Goal: Task Accomplishment & Management: Use online tool/utility

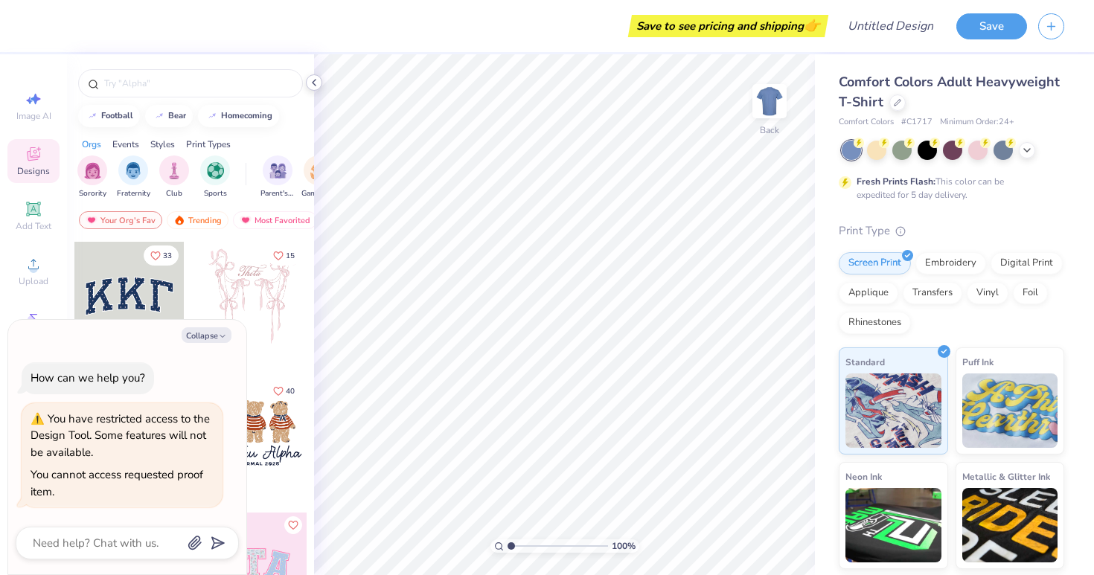
click at [313, 79] on icon at bounding box center [314, 83] width 12 height 12
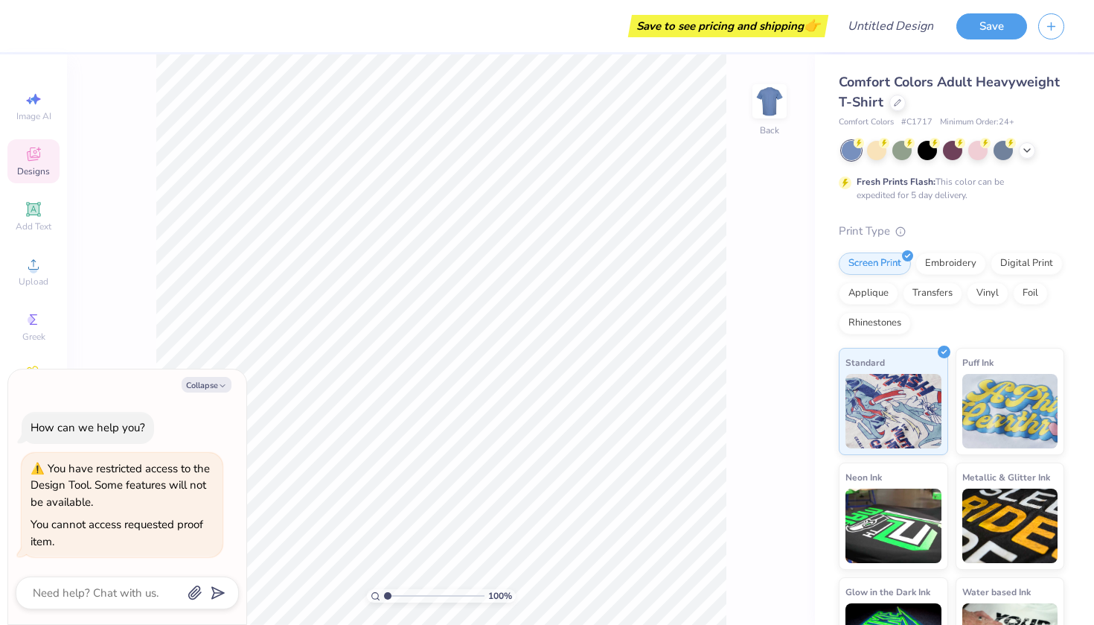
type textarea "x"
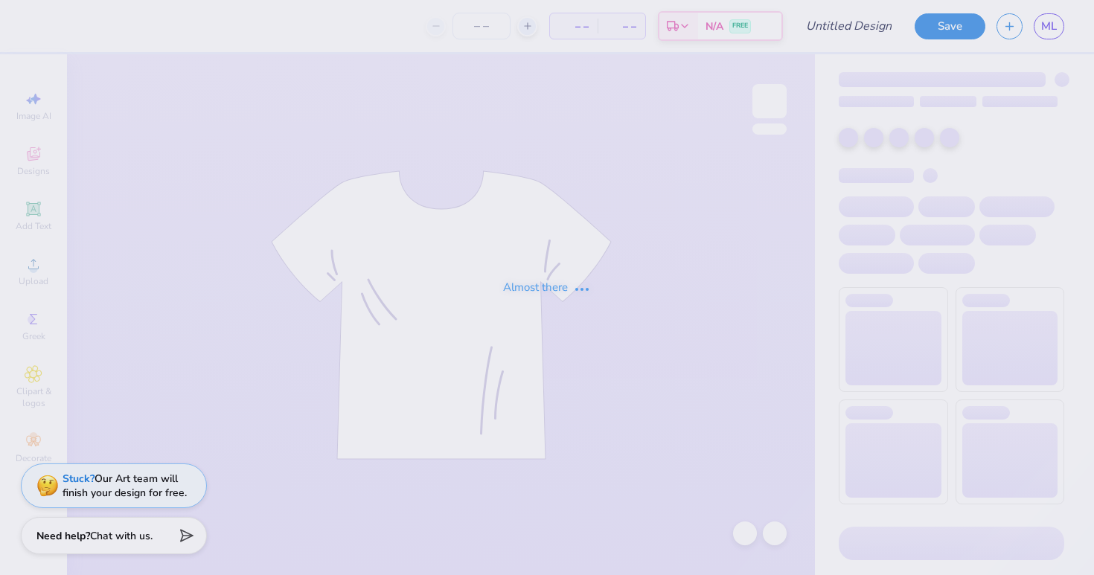
type input "30"
type input "bid day 2"
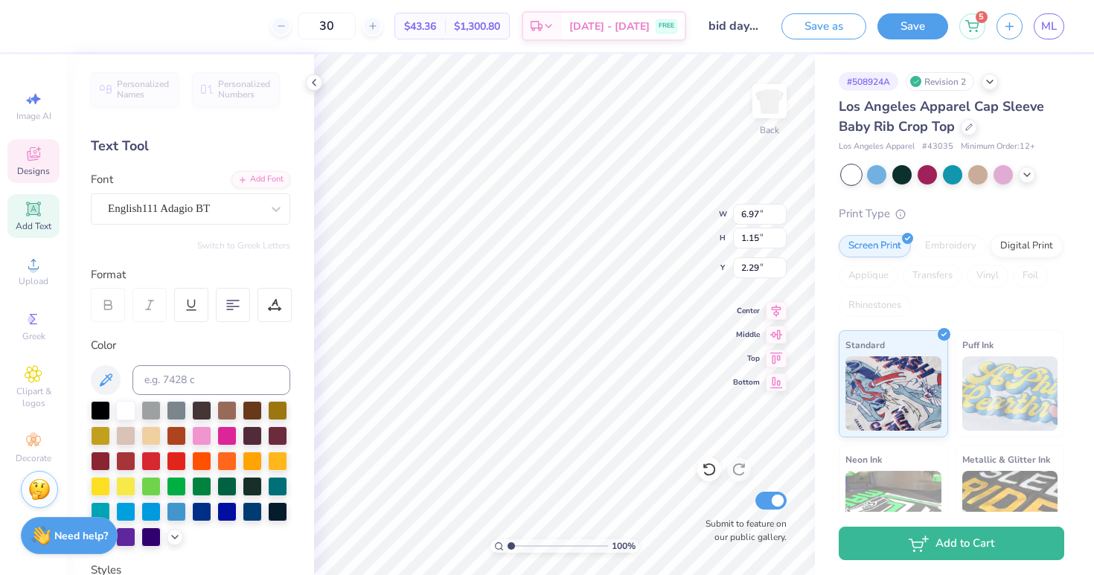
scroll to position [0, 1]
type textarea "Delta Phi Epsilon"
click at [775, 314] on icon at bounding box center [776, 309] width 21 height 18
type input "4.15"
type input "2.56"
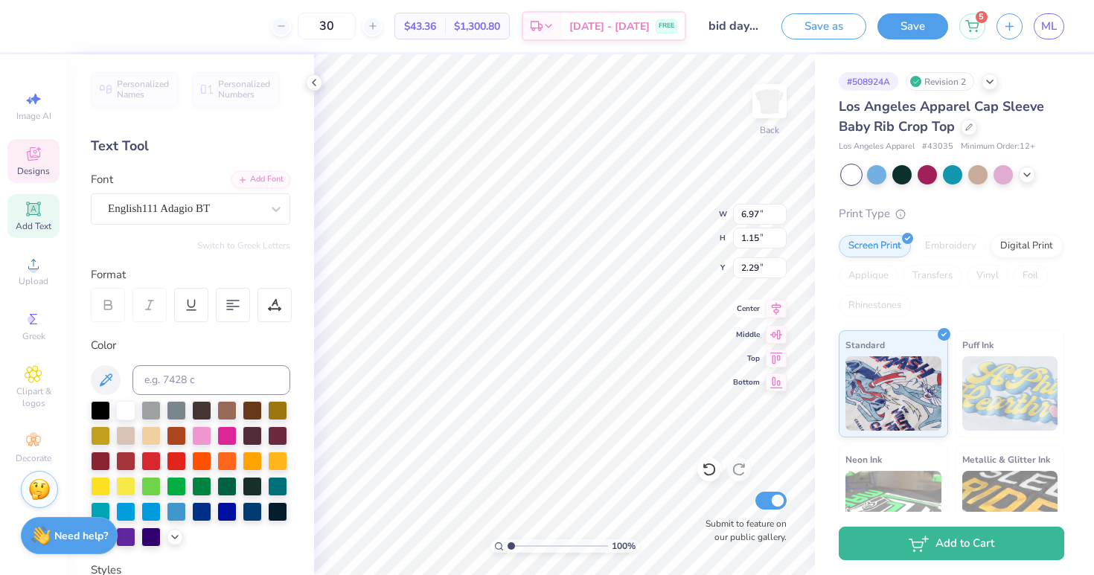
type input "1.59"
type textarea "Delta Phi Epsilon"
click at [782, 211] on input "4.16" at bounding box center [760, 214] width 54 height 21
click at [782, 211] on input "4.17" at bounding box center [760, 214] width 54 height 21
click at [782, 211] on input "4.18" at bounding box center [760, 214] width 54 height 21
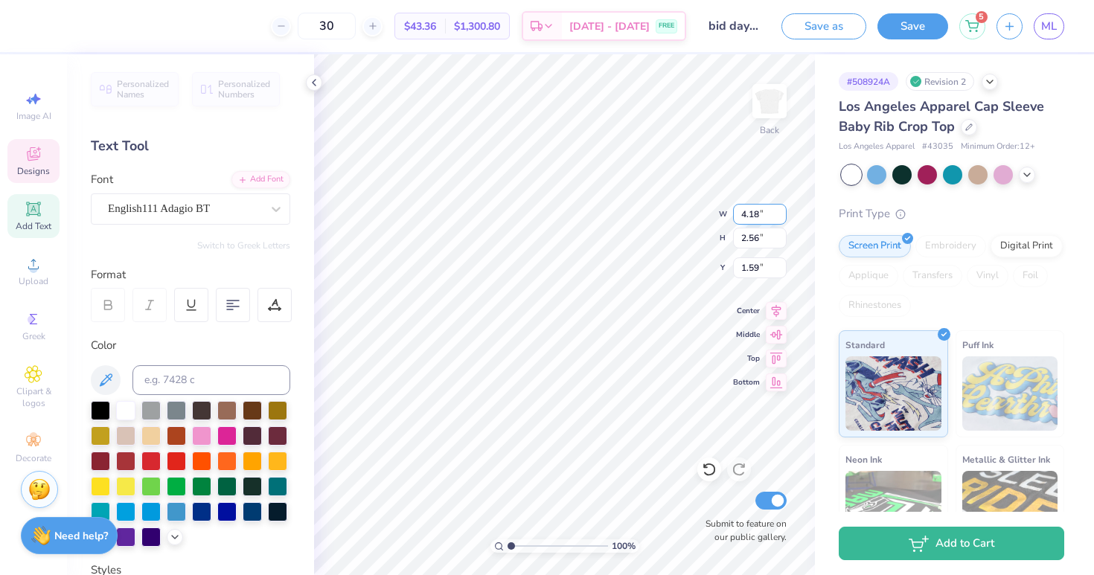
type input "4.19"
click at [782, 211] on input "4.19" at bounding box center [760, 214] width 54 height 21
type input "2.62"
type input "1.25"
type textarea "DPHIIE"
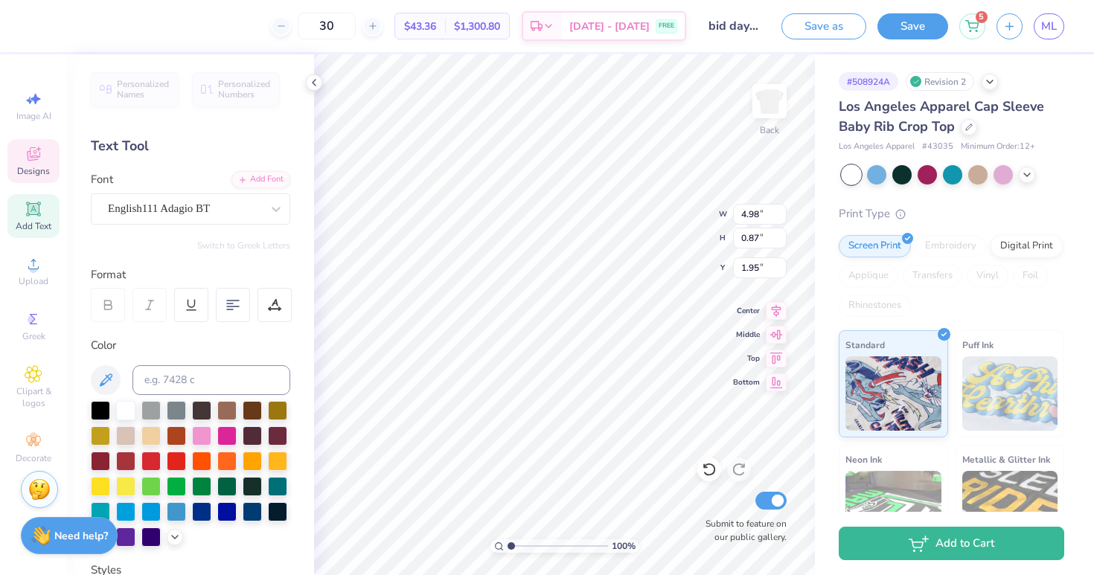
type textarea "DPHIE"
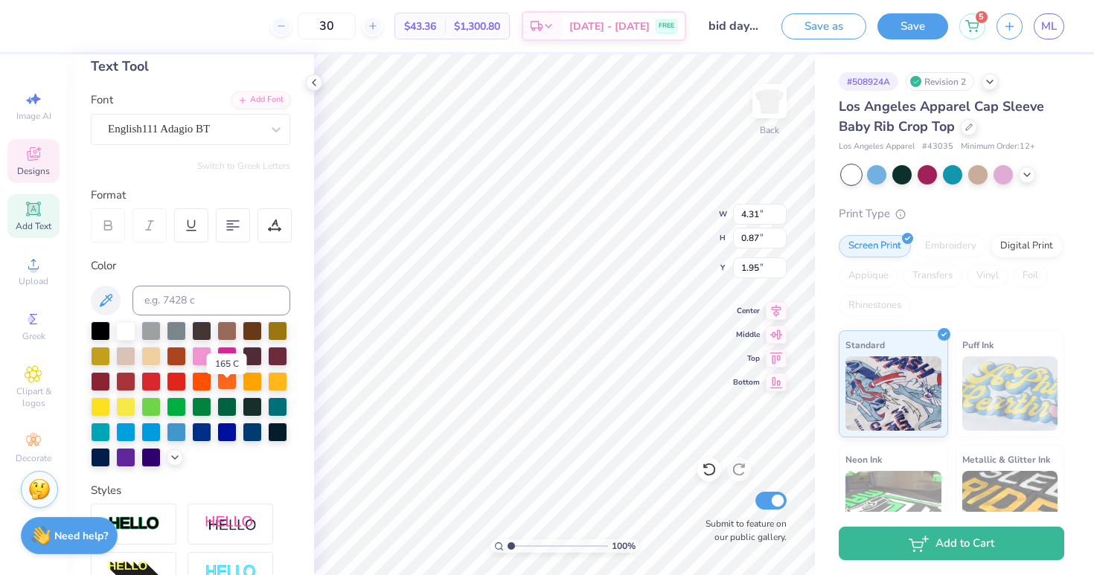
scroll to position [36, 0]
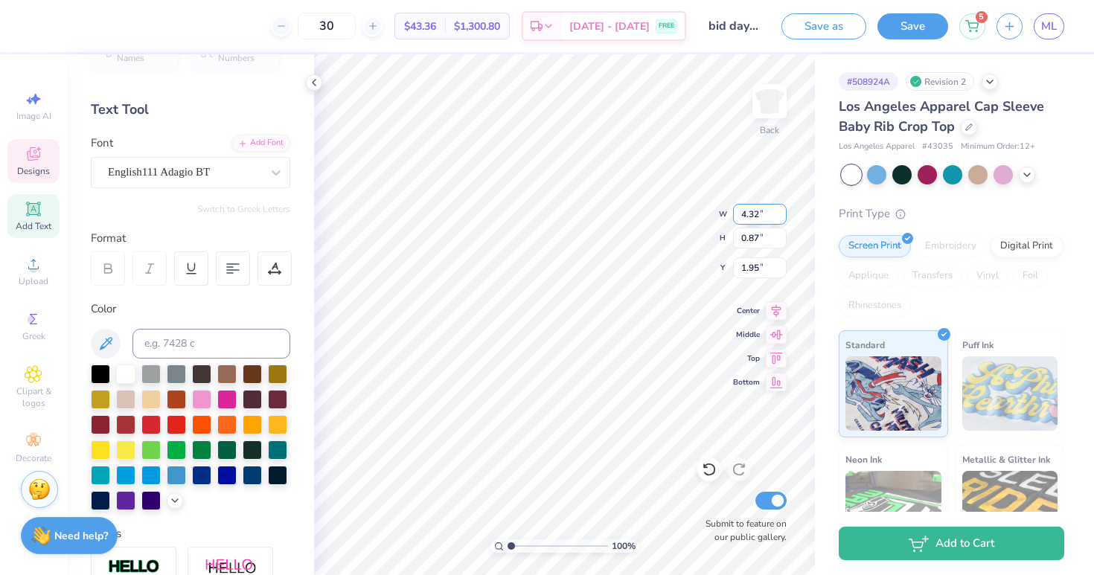
click at [780, 211] on input "4.32" at bounding box center [760, 214] width 54 height 21
click at [780, 211] on input "4.33" at bounding box center [760, 214] width 54 height 21
click at [780, 211] on input "4.34" at bounding box center [760, 214] width 54 height 21
click at [780, 211] on input "4.35" at bounding box center [760, 214] width 54 height 21
click at [780, 211] on input "4.36" at bounding box center [760, 214] width 54 height 21
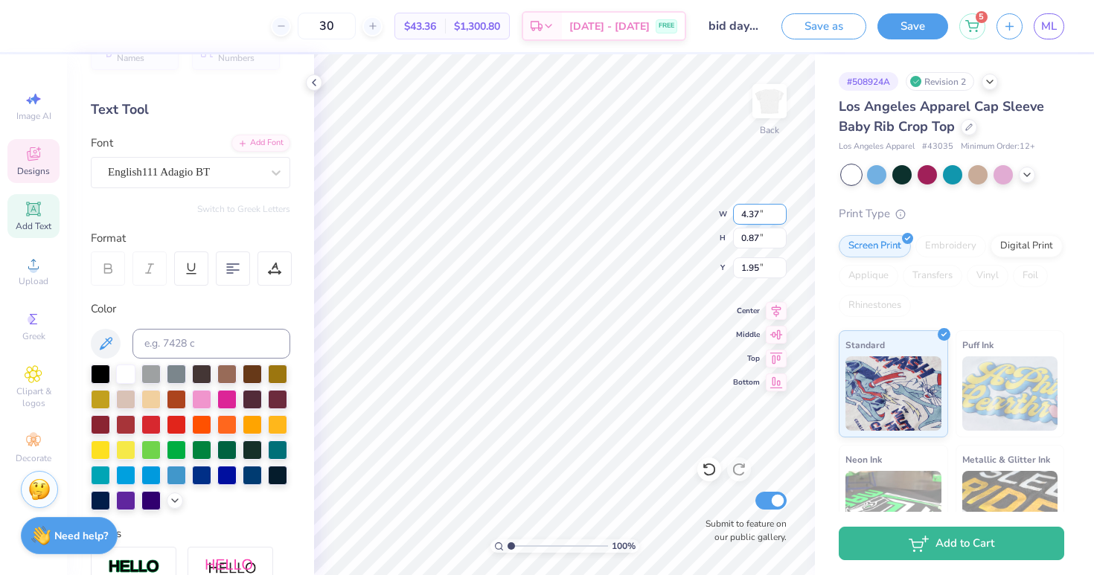
click at [780, 211] on input "4.37" at bounding box center [760, 214] width 54 height 21
click at [780, 211] on input "4.38" at bounding box center [760, 214] width 54 height 21
click at [780, 211] on input "4.39" at bounding box center [760, 214] width 54 height 21
click at [780, 211] on input "4.4" at bounding box center [760, 214] width 54 height 21
click at [780, 211] on input "4.41" at bounding box center [760, 214] width 54 height 21
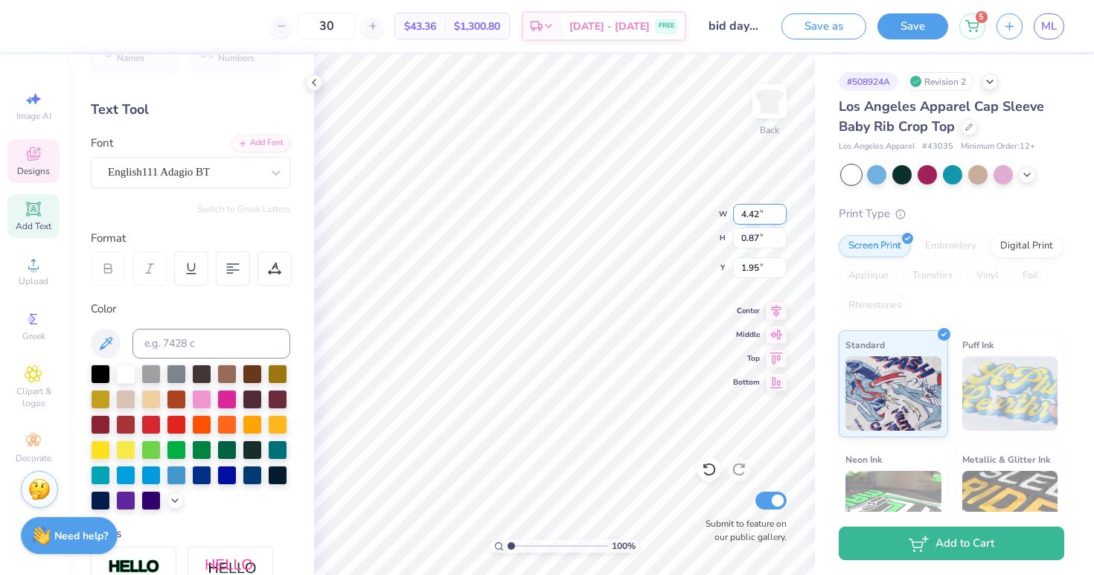
click at [780, 211] on input "4.42" at bounding box center [760, 214] width 54 height 21
click at [780, 211] on input "4.43" at bounding box center [760, 214] width 54 height 21
click at [780, 211] on input "4.44" at bounding box center [760, 214] width 54 height 21
click at [780, 211] on input "4.45" at bounding box center [760, 214] width 54 height 21
click at [780, 211] on input "4.46" at bounding box center [760, 214] width 54 height 21
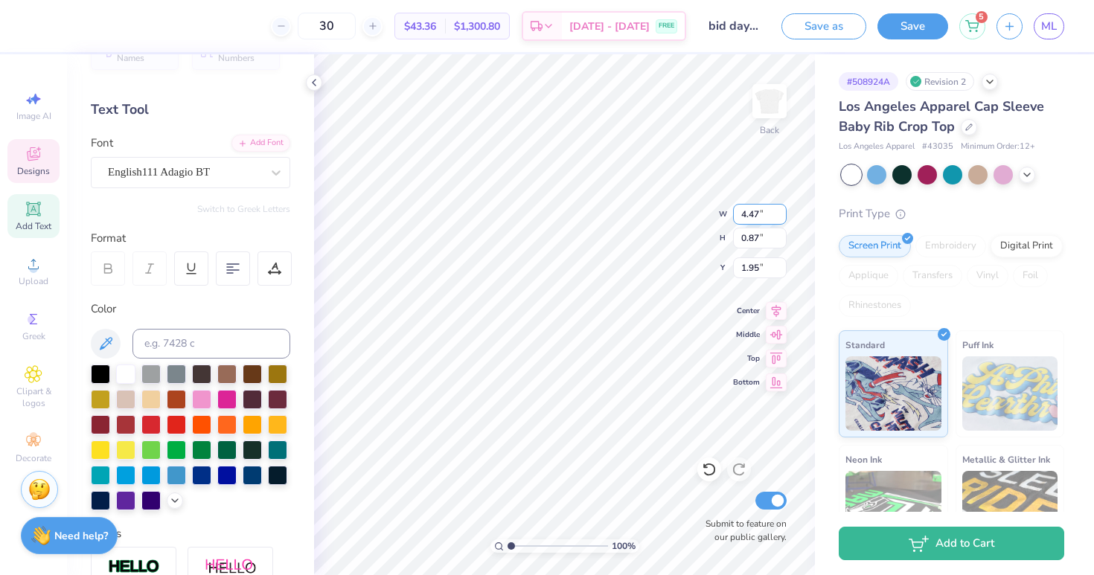
click at [780, 211] on input "4.47" at bounding box center [760, 214] width 54 height 21
click at [780, 211] on input "4.48" at bounding box center [760, 214] width 54 height 21
type input "4.49"
click at [780, 211] on input "4.49" at bounding box center [760, 214] width 54 height 21
type input "0.91"
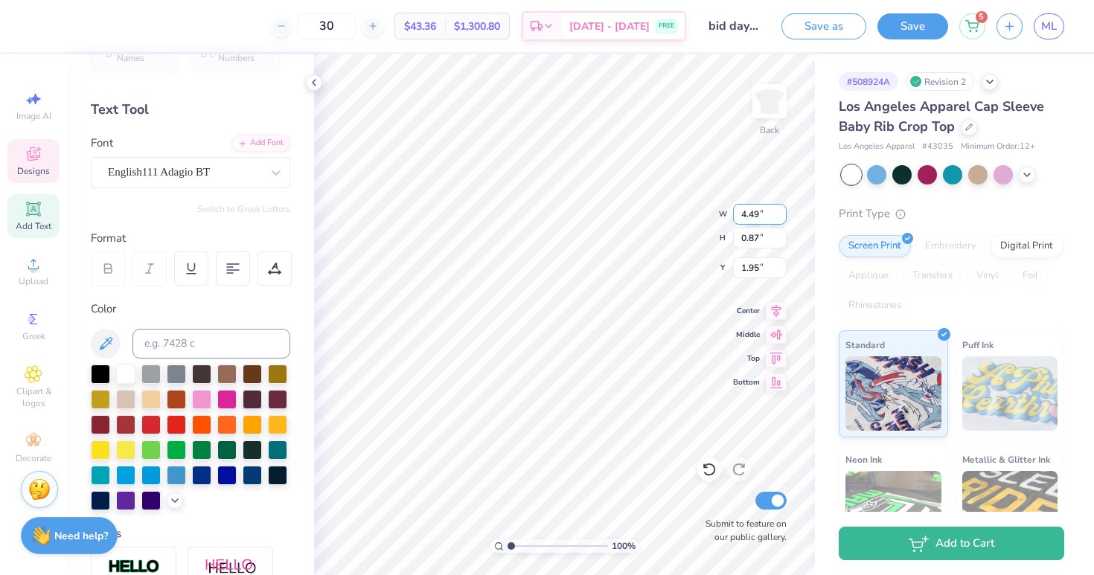
type input "1.93"
type input "2.09"
type input "5.66"
type input "1.15"
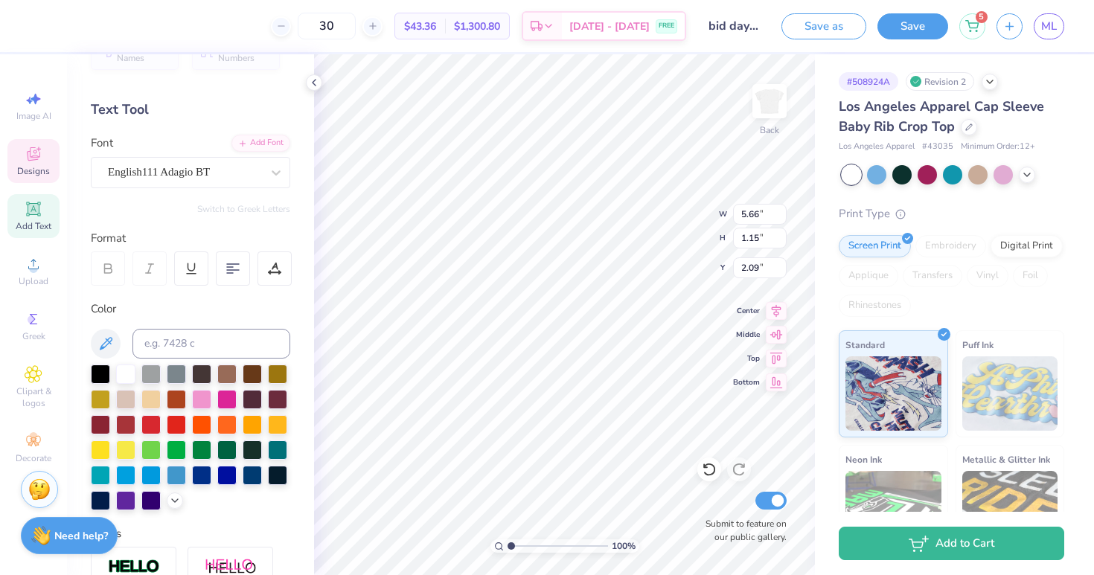
type input "2.03"
type input "6.04"
type input "1.22"
type input "2.00"
click at [274, 175] on icon at bounding box center [276, 172] width 15 height 15
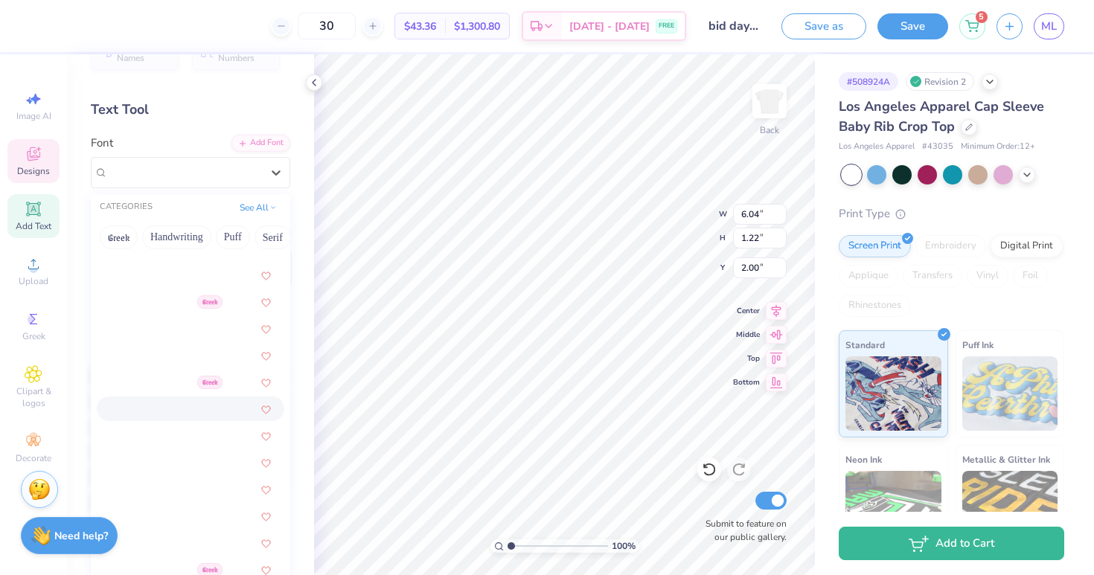
scroll to position [818, 0]
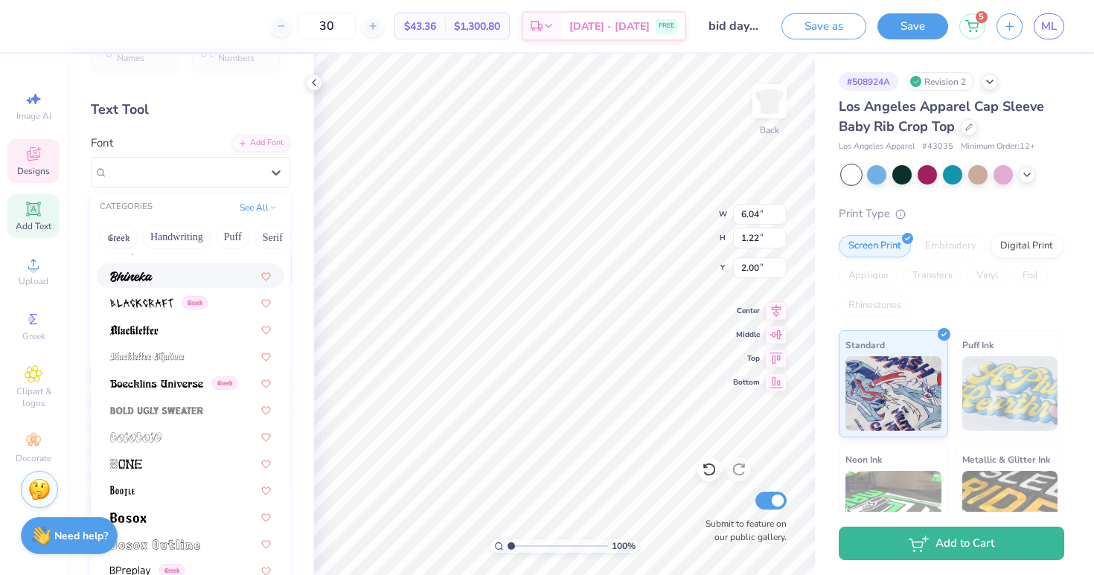
click at [142, 274] on img at bounding box center [131, 277] width 42 height 10
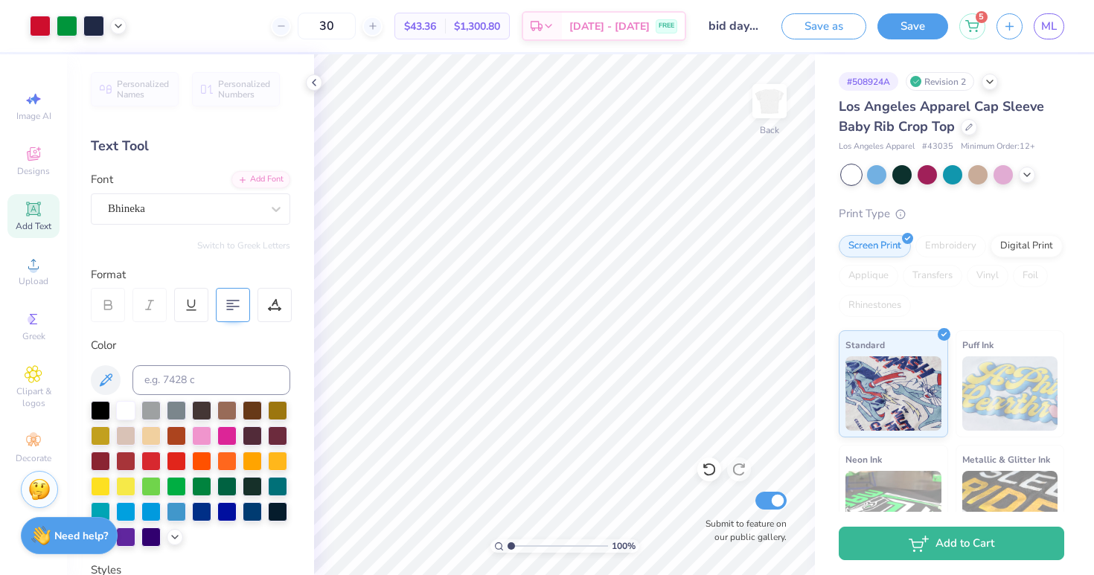
scroll to position [0, 0]
click at [707, 467] on icon at bounding box center [709, 469] width 15 height 15
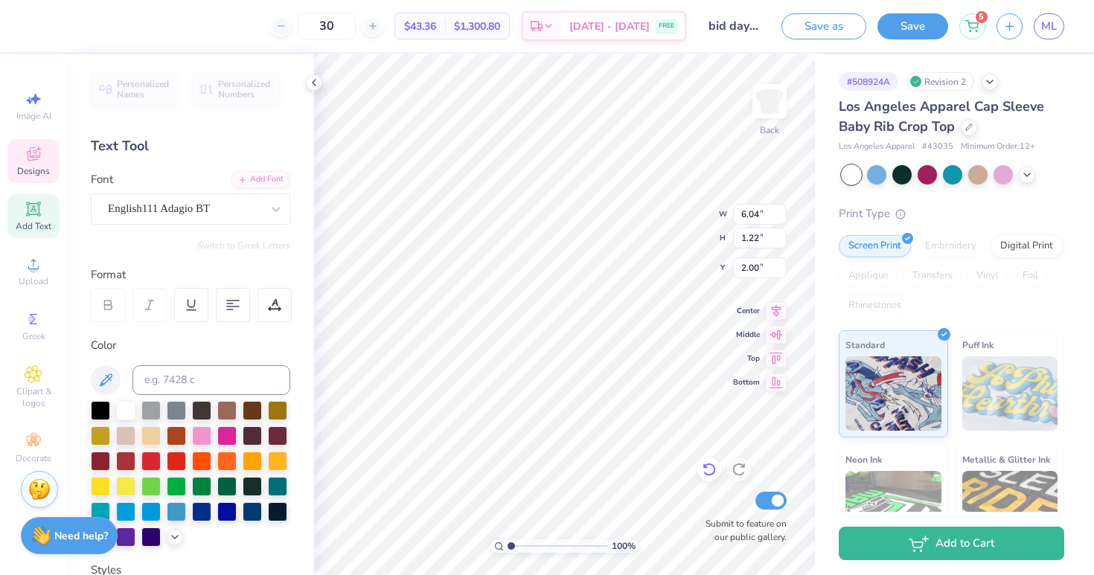
type input "2.03"
click at [277, 202] on icon at bounding box center [276, 209] width 15 height 15
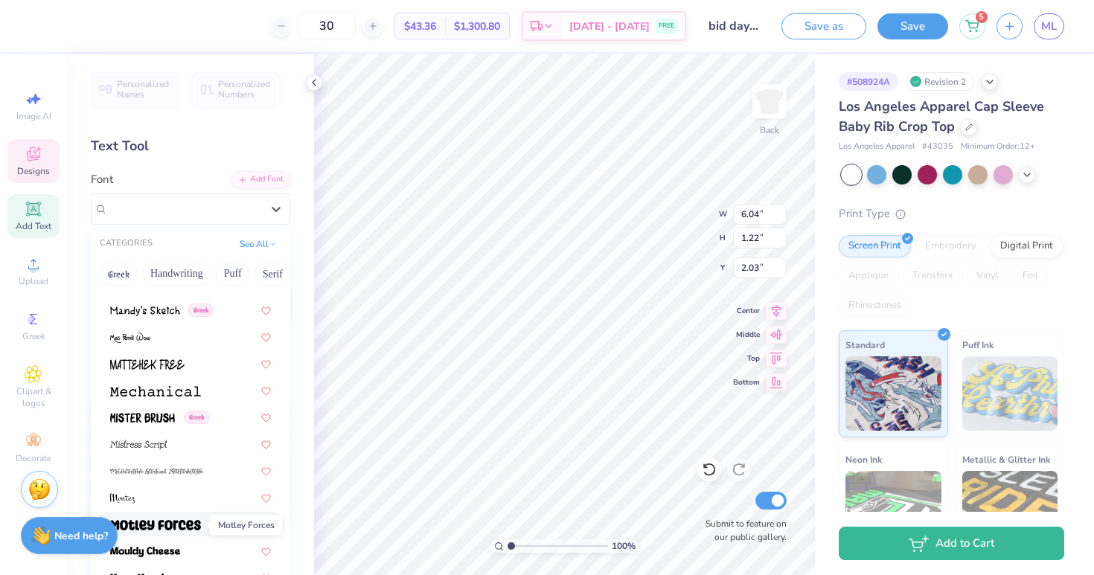
scroll to position [5374, 0]
click at [144, 336] on img at bounding box center [130, 339] width 40 height 10
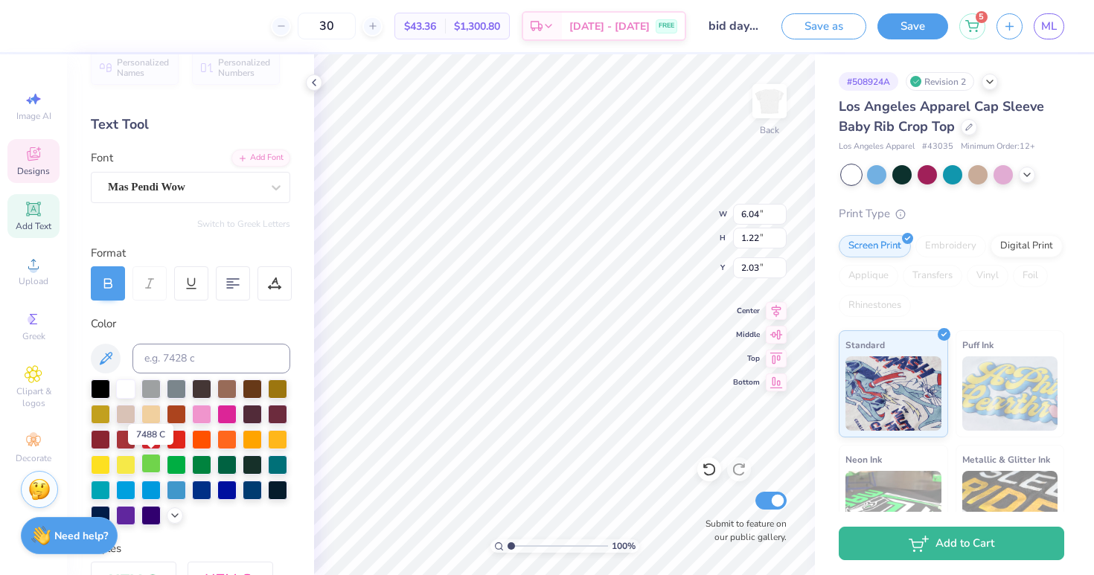
scroll to position [22, 0]
click at [162, 179] on div "Mas Pendi Wow" at bounding box center [184, 186] width 156 height 23
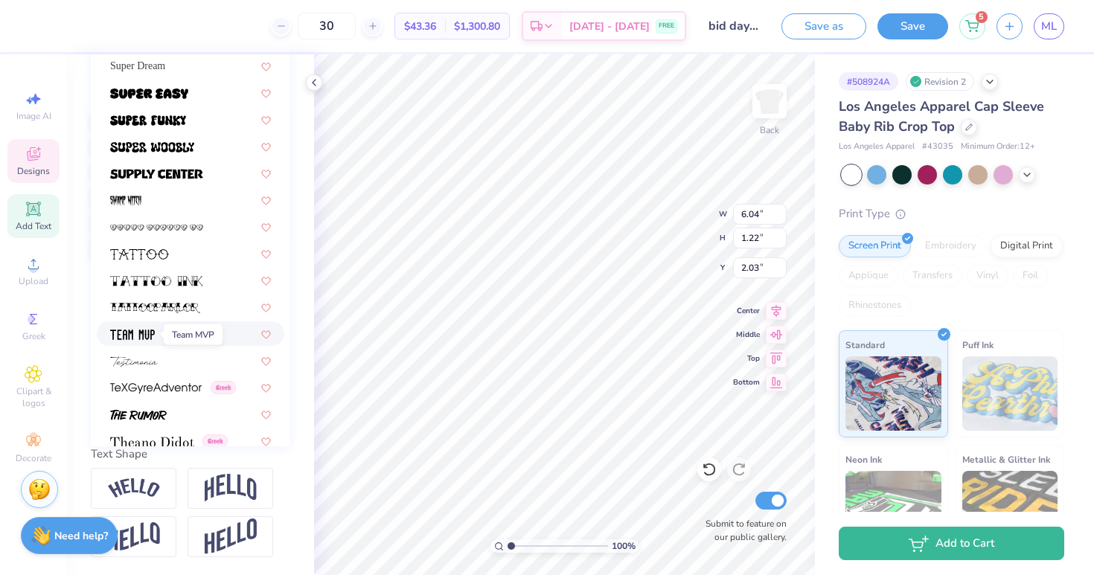
scroll to position [7300, 0]
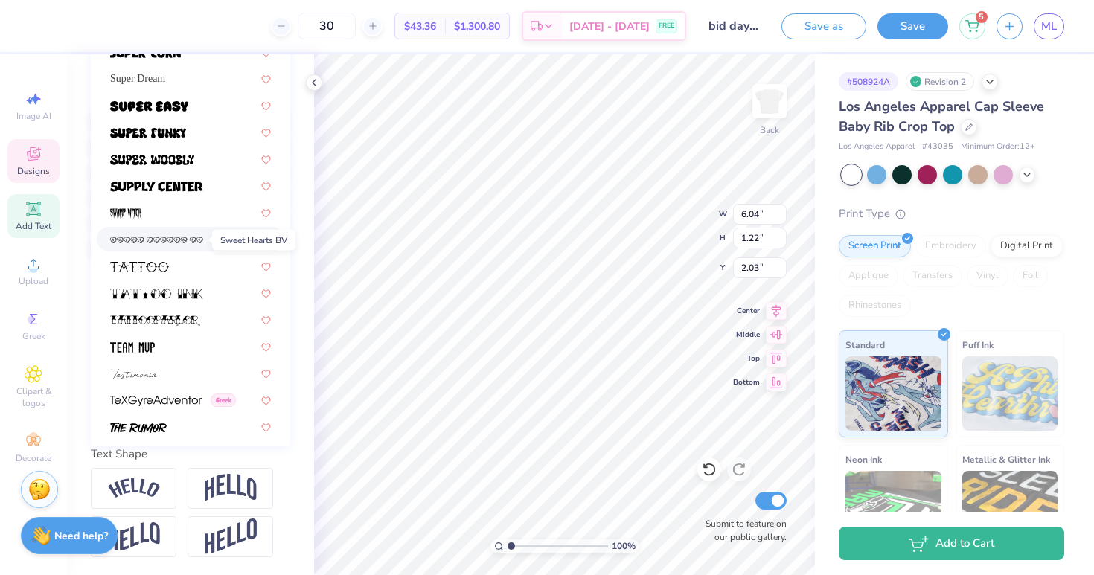
click at [150, 237] on img at bounding box center [156, 240] width 93 height 10
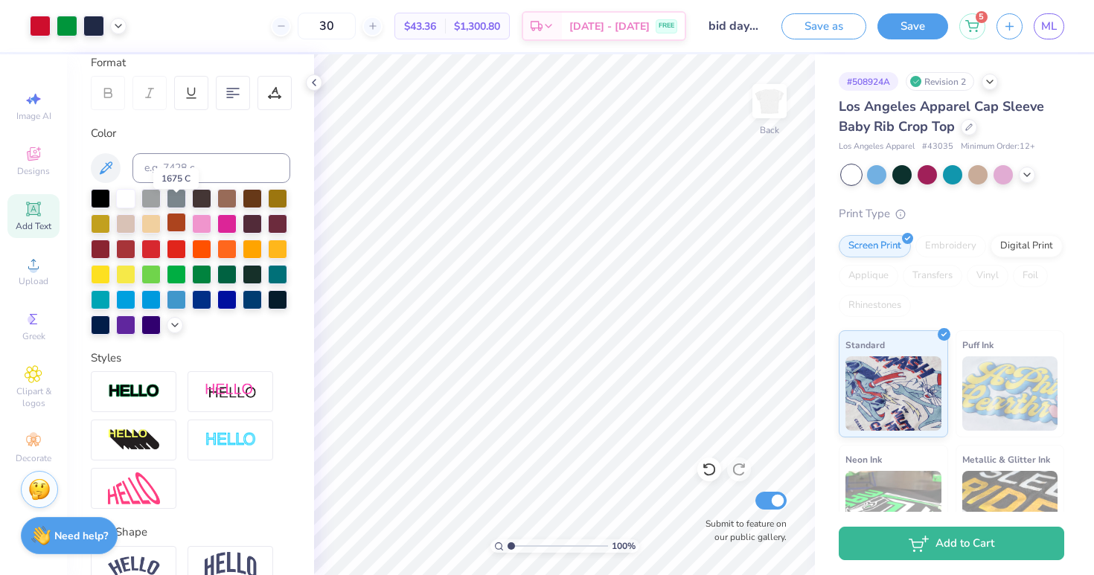
scroll to position [135, 0]
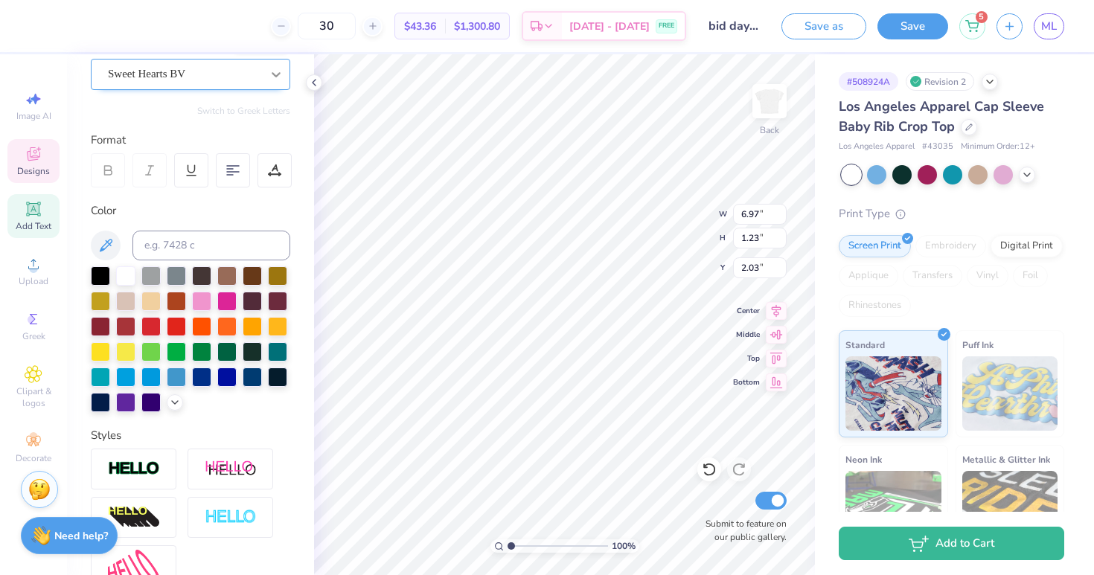
click at [282, 67] on icon at bounding box center [276, 74] width 15 height 15
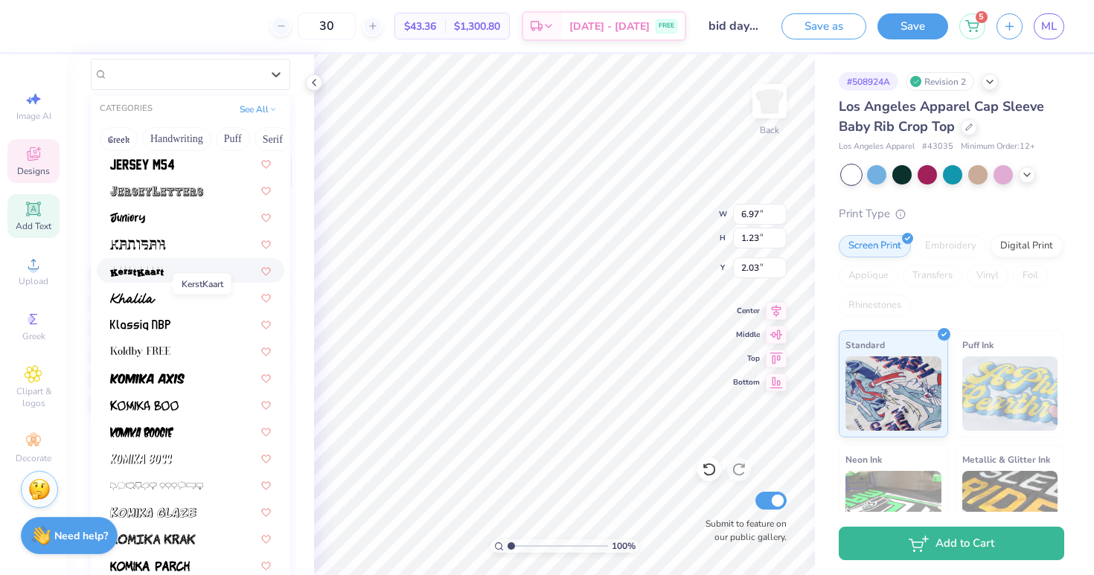
scroll to position [4154, 0]
click at [147, 304] on img at bounding box center [132, 299] width 45 height 10
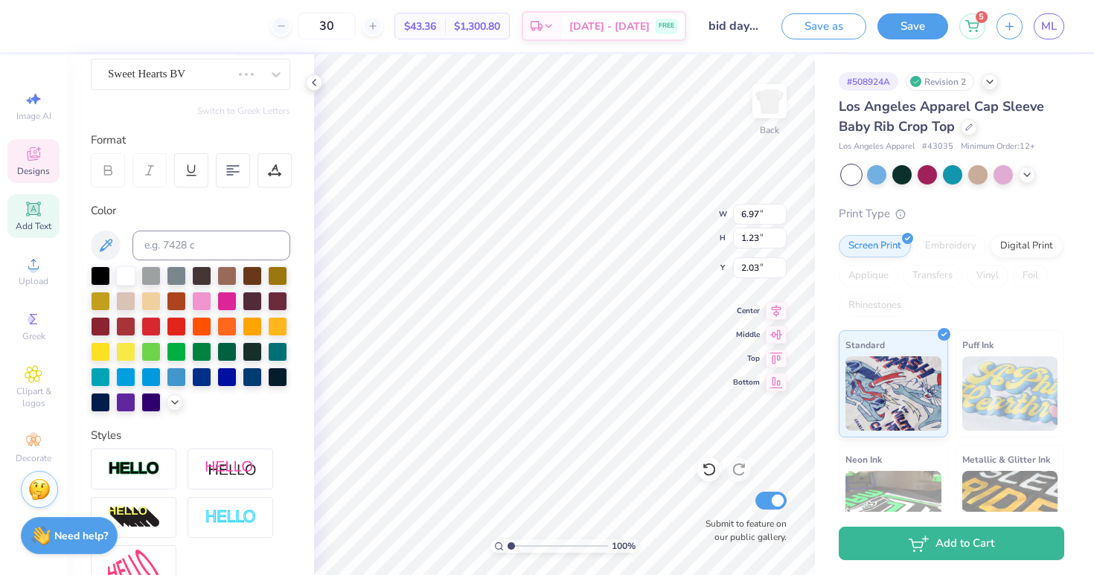
scroll to position [0, 1]
type input "2.14"
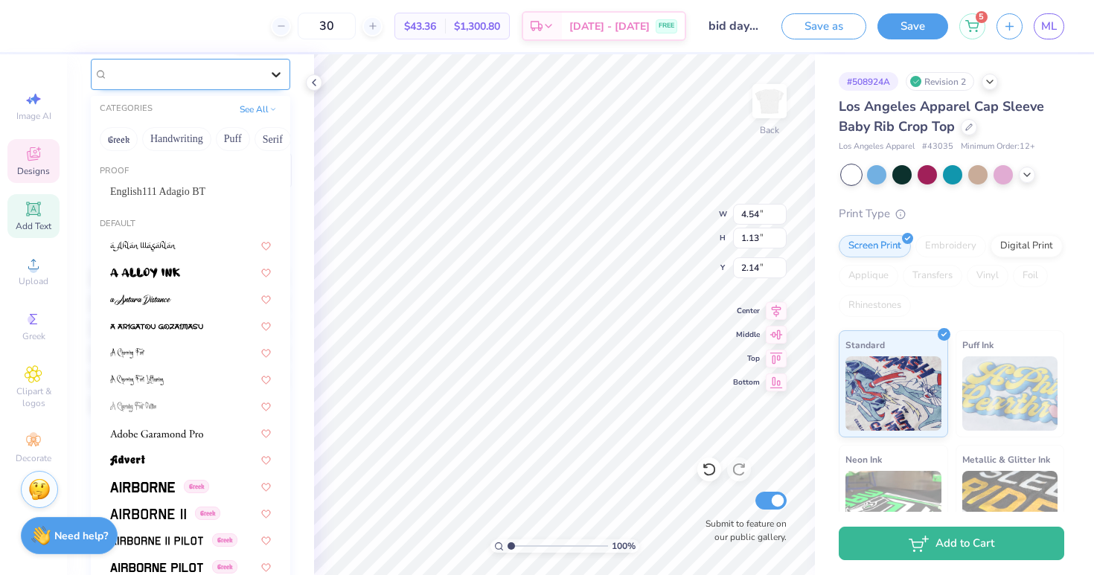
click at [272, 72] on icon at bounding box center [276, 74] width 9 height 5
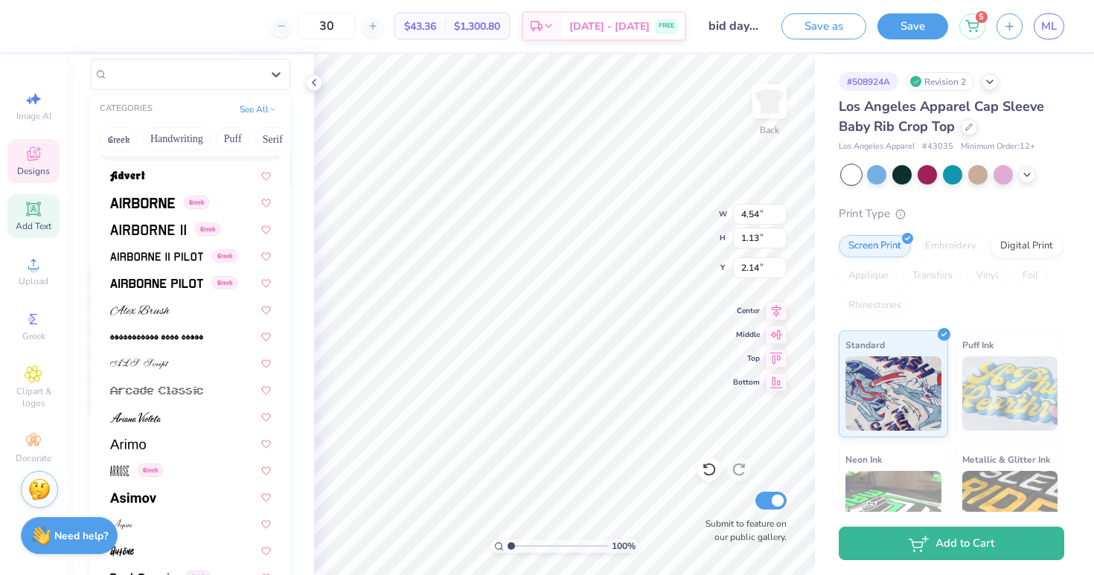
scroll to position [337, 0]
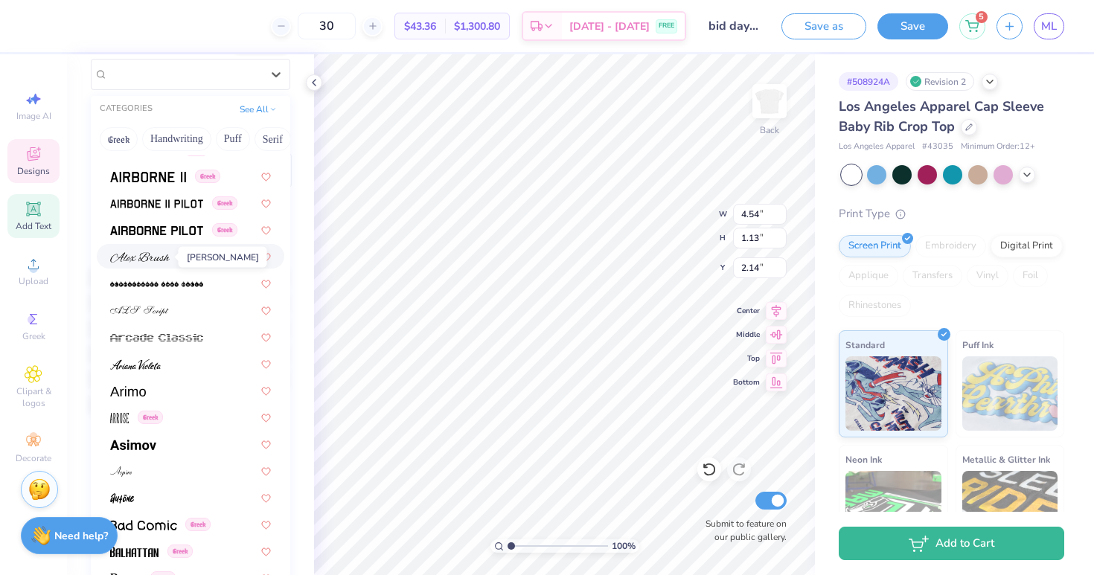
click at [159, 261] on img at bounding box center [140, 257] width 60 height 10
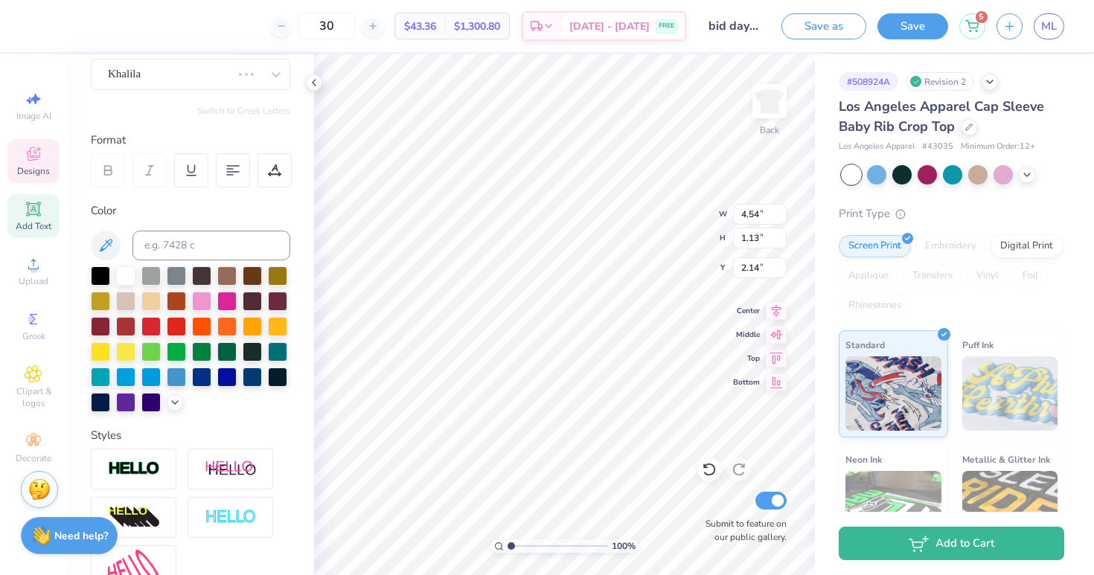
scroll to position [0, 1]
click at [228, 76] on div "[PERSON_NAME]" at bounding box center [184, 74] width 156 height 23
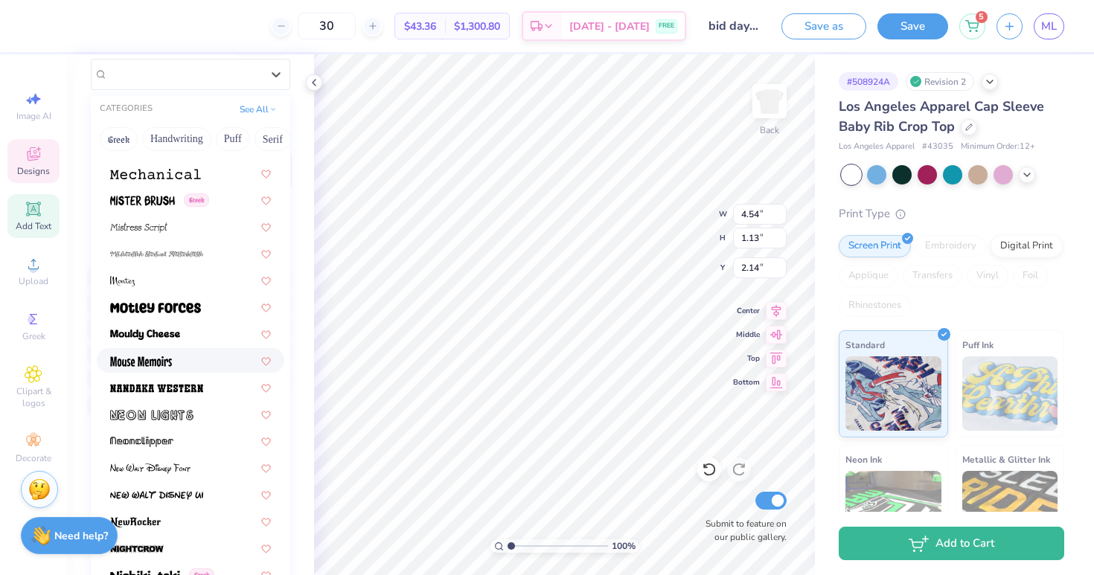
scroll to position [5539, 0]
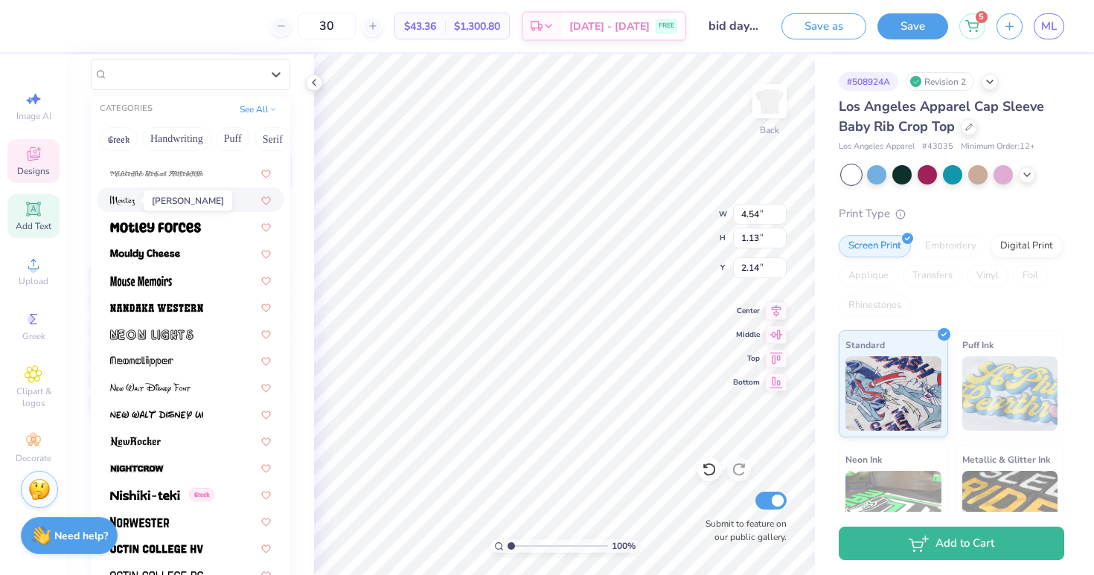
click at [129, 203] on img at bounding box center [122, 201] width 25 height 10
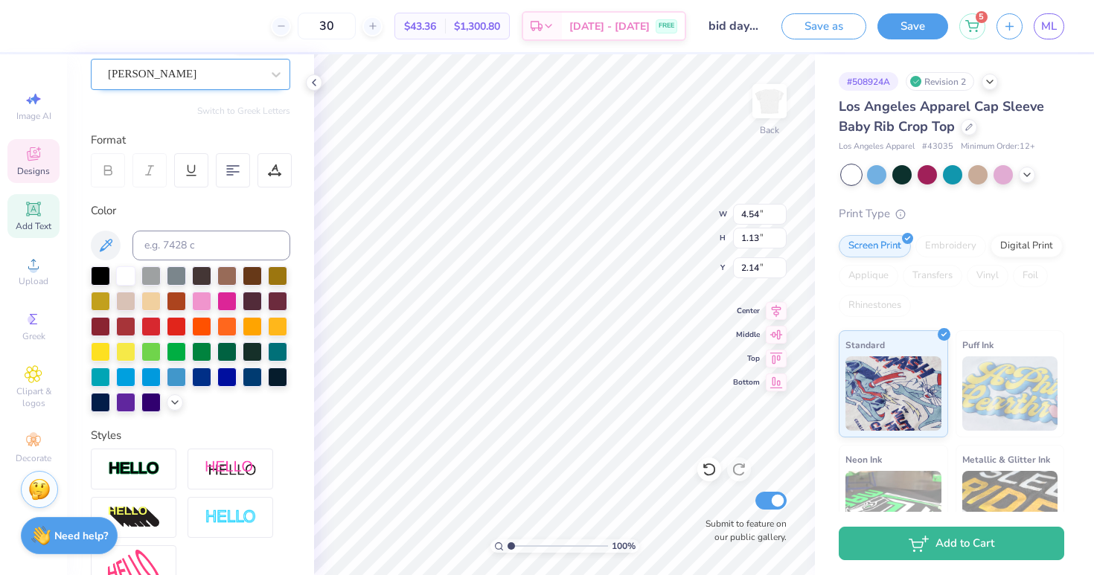
click at [185, 76] on div "[PERSON_NAME]" at bounding box center [184, 74] width 156 height 23
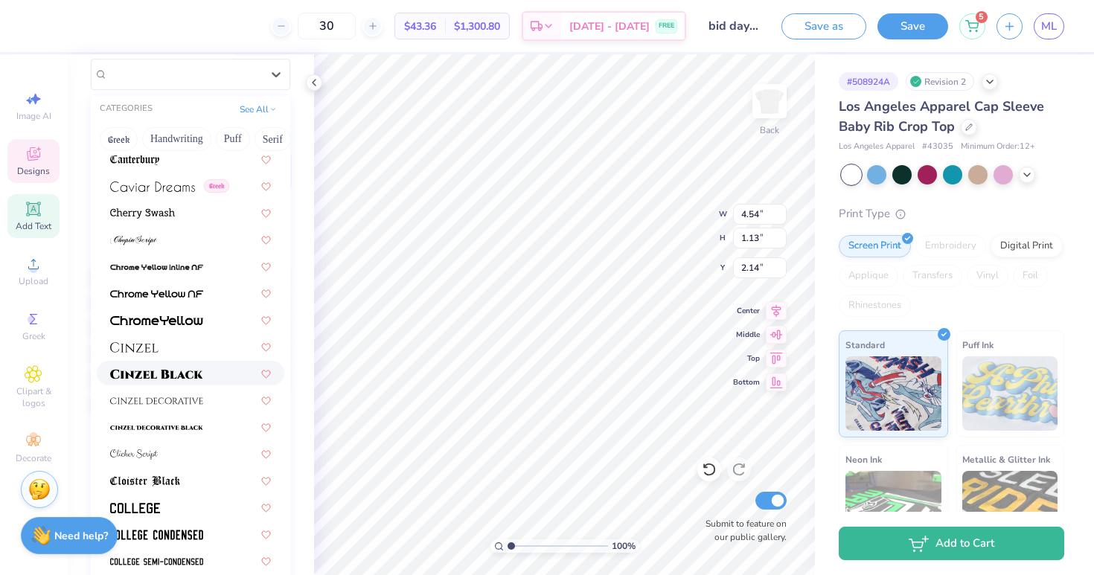
scroll to position [1677, 0]
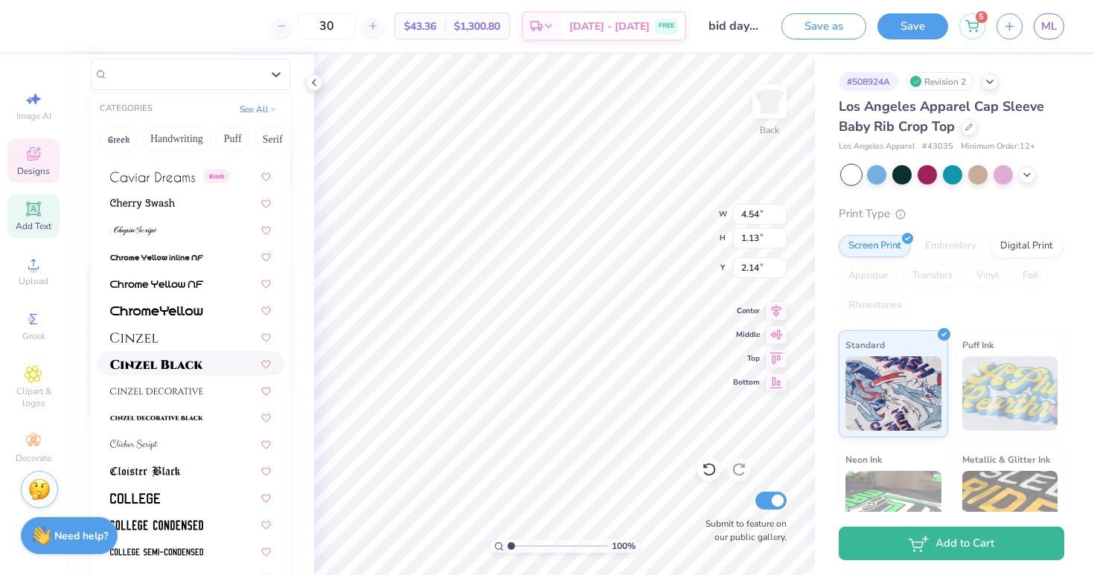
click at [195, 374] on div at bounding box center [191, 363] width 188 height 25
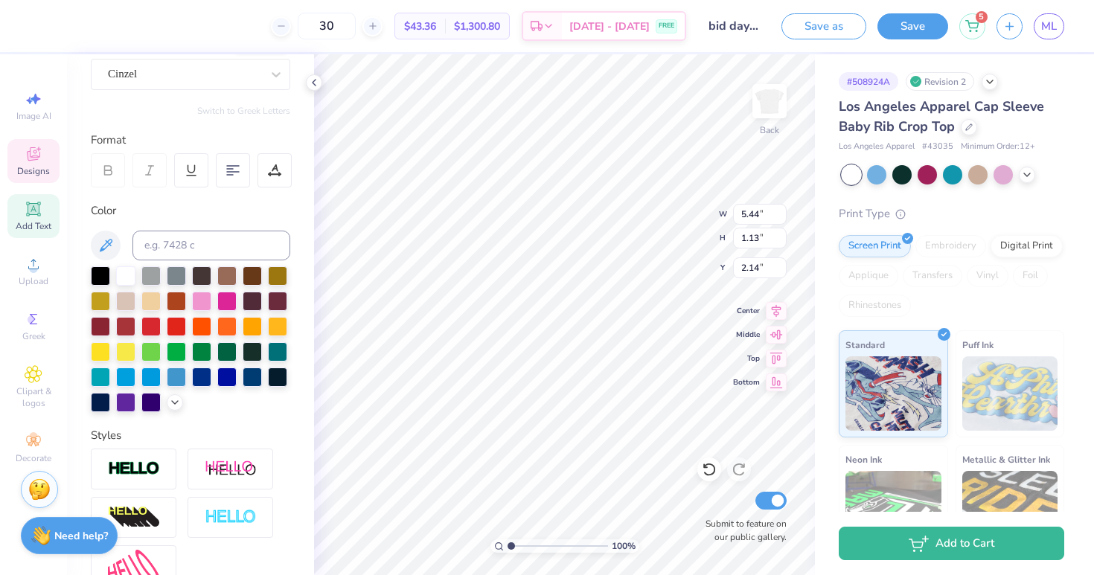
scroll to position [0, 1]
type input "6.07"
type input "1.26"
type input "6.44"
type input "1.33"
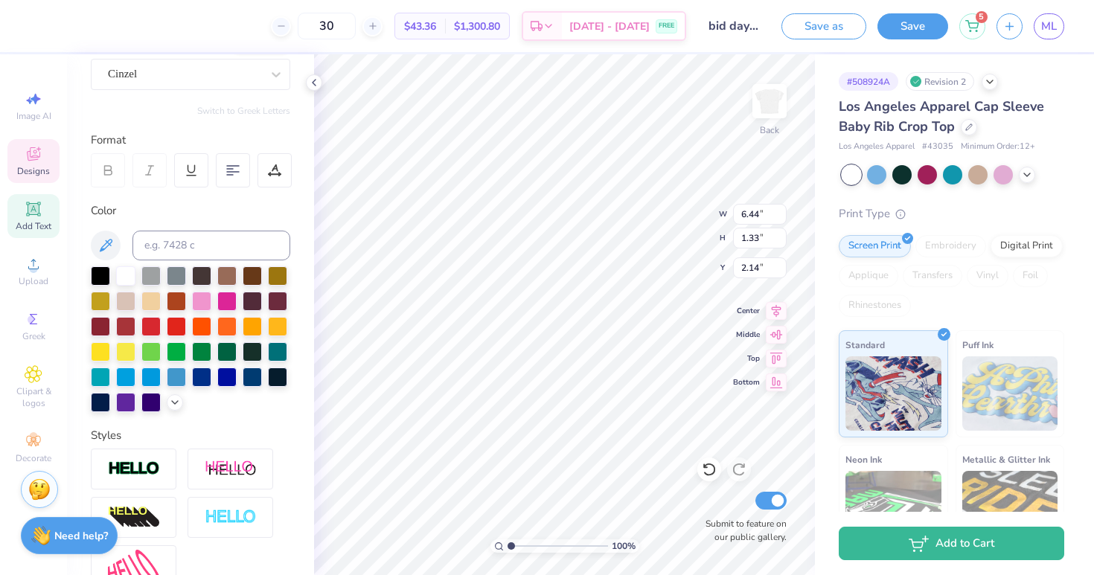
type input "1.95"
click at [664, 226] on div "100 % Back W 6.44 6.44 " H 1.33 1.33 " Y 1.95 1.95 " Center Middle Top Bottom S…" at bounding box center [564, 314] width 501 height 521
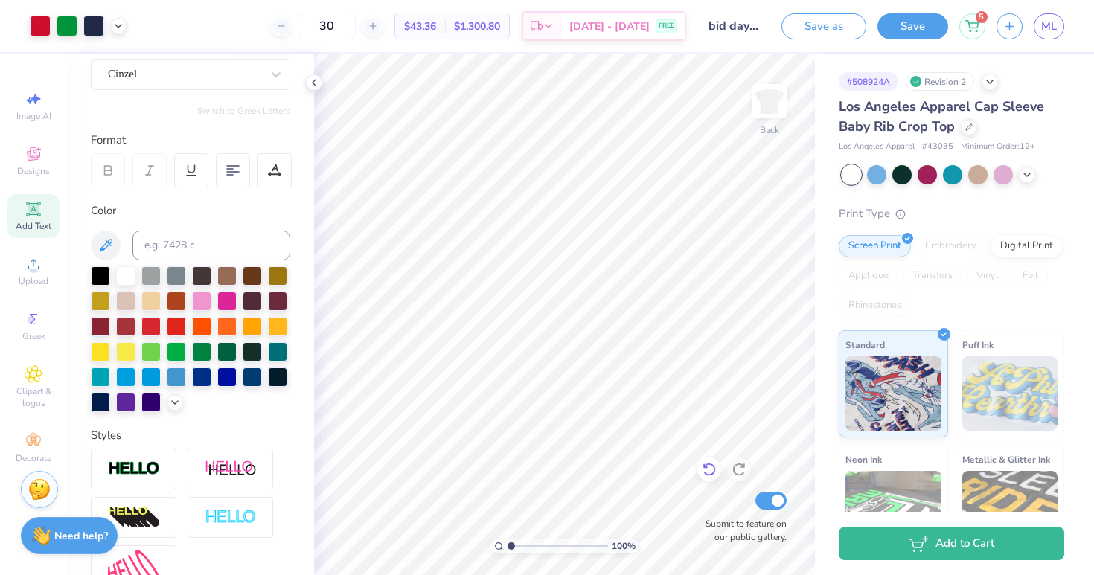
click at [704, 466] on icon at bounding box center [705, 466] width 3 height 3
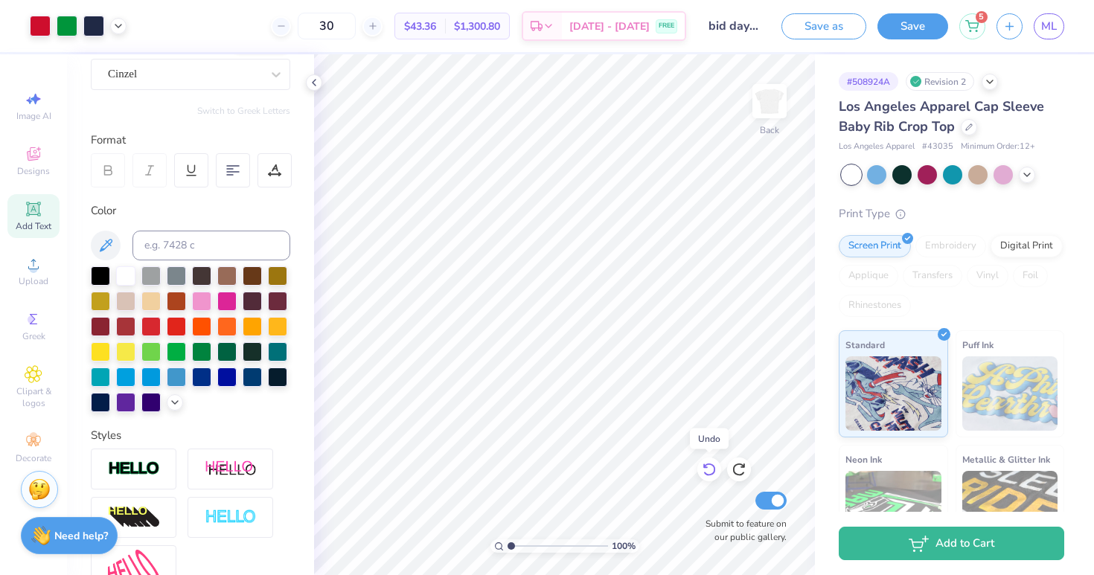
click at [704, 466] on icon at bounding box center [705, 466] width 3 height 3
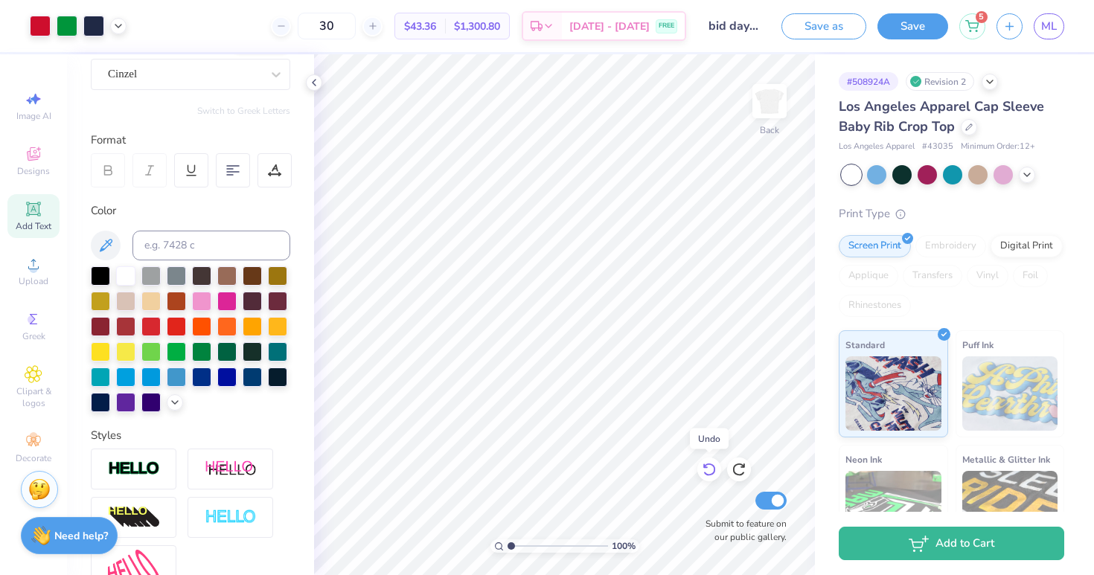
click at [704, 466] on icon at bounding box center [705, 466] width 3 height 3
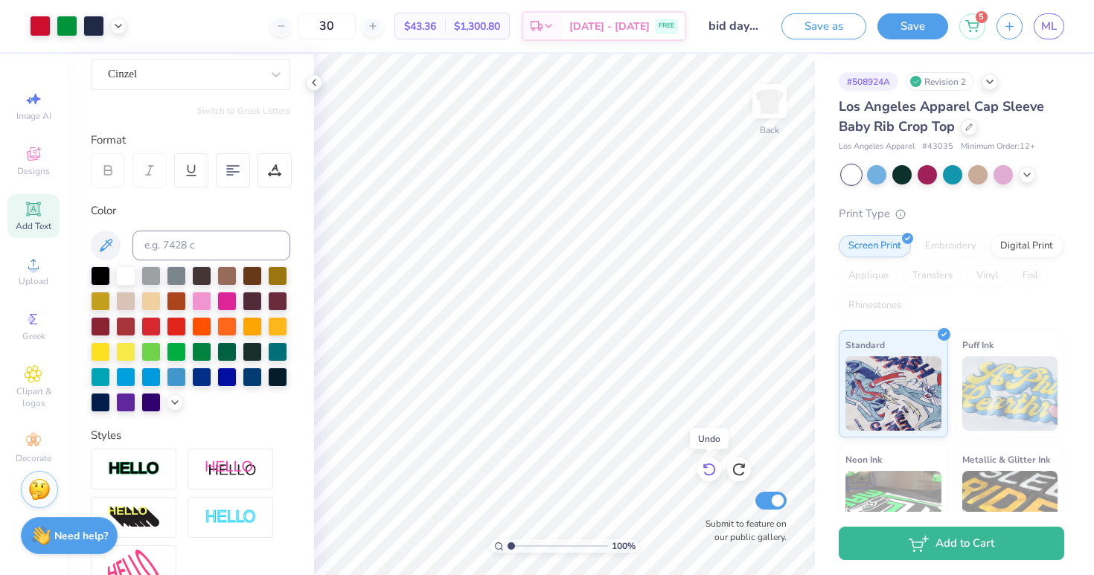
click at [704, 466] on icon at bounding box center [705, 466] width 3 height 3
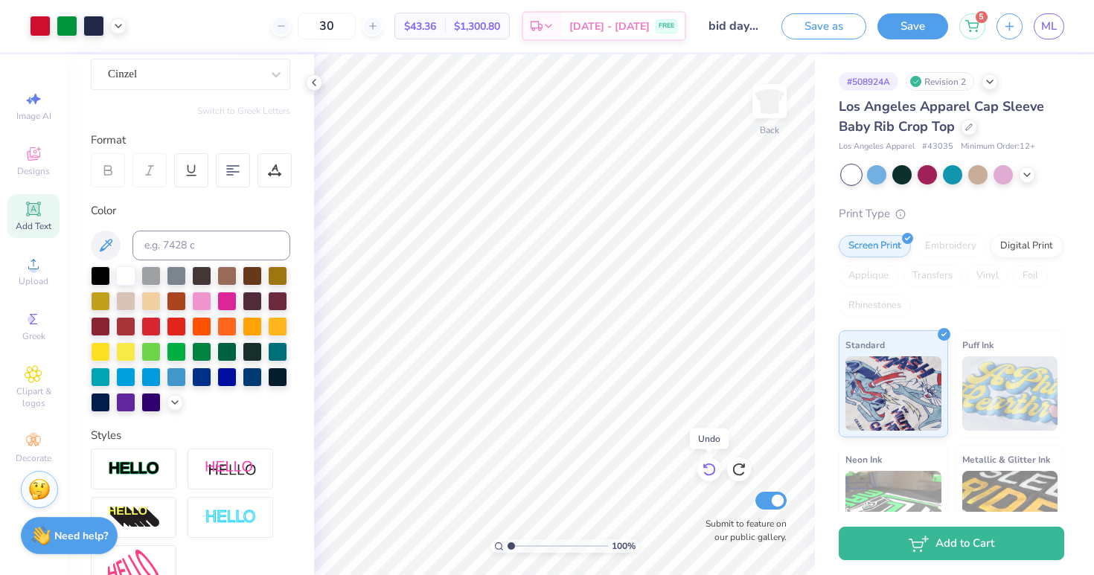
click at [704, 466] on icon at bounding box center [705, 466] width 3 height 3
type input "1.15"
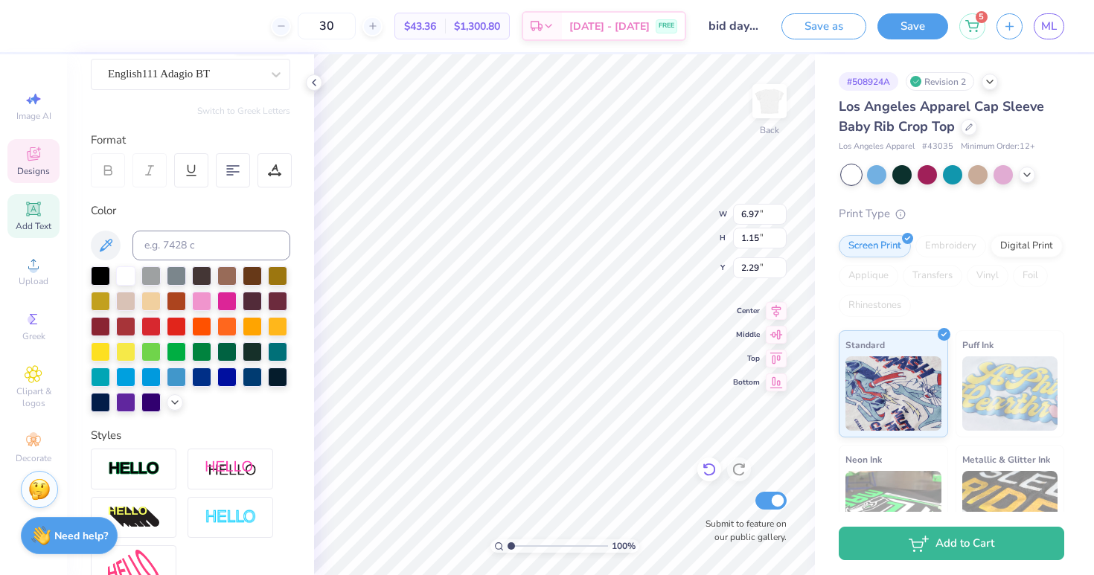
type input "2.42"
click at [781, 233] on input "1.16" at bounding box center [760, 238] width 54 height 21
type input "1.17"
click at [781, 233] on input "1.17" at bounding box center [760, 238] width 54 height 21
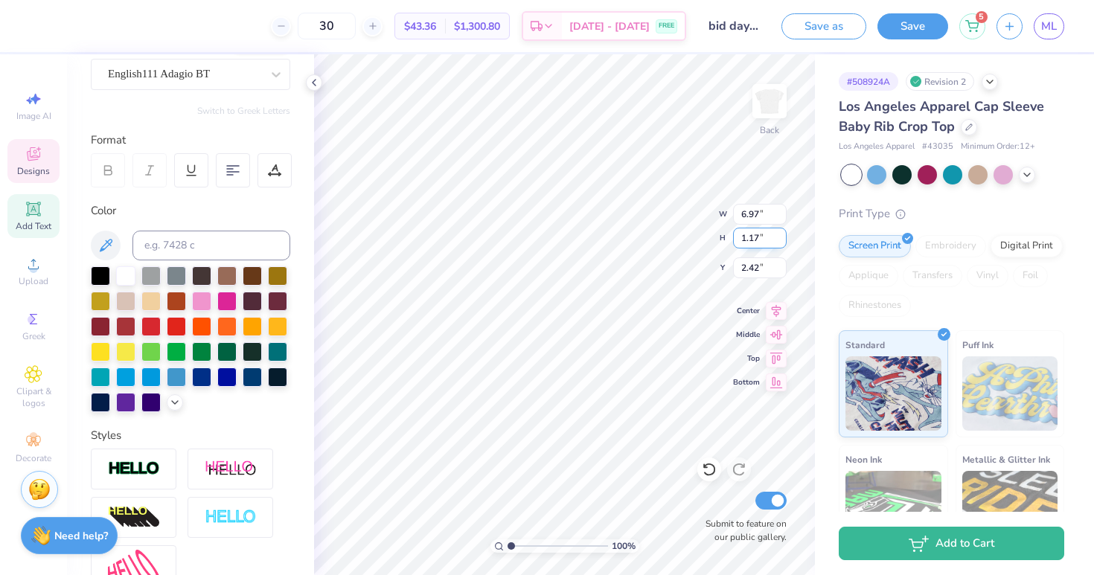
click at [781, 233] on input "1.17" at bounding box center [760, 238] width 54 height 21
type input "7.02"
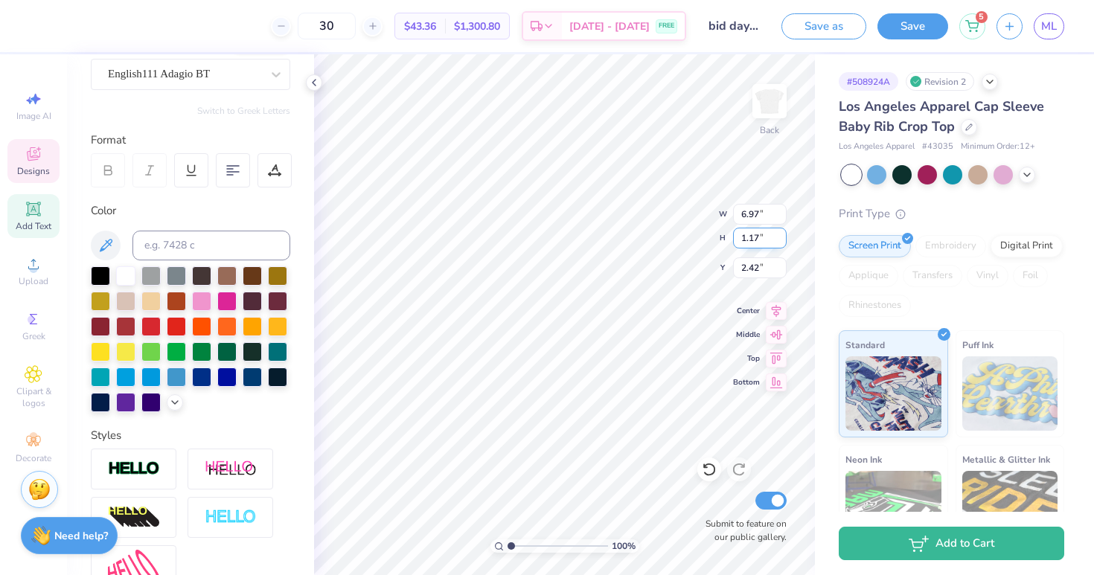
type input "1.16"
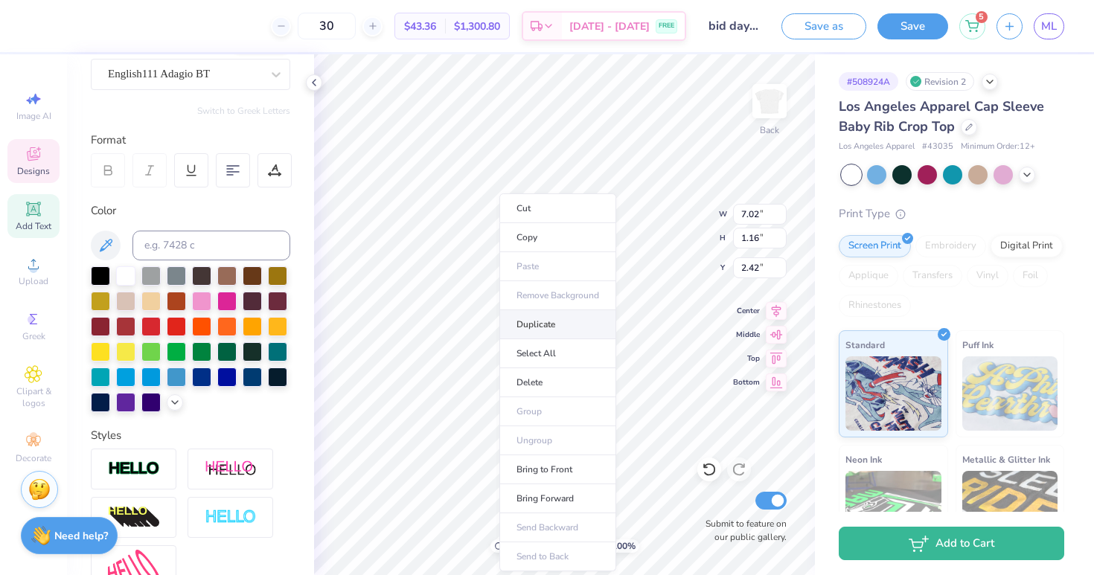
click at [540, 320] on li "Duplicate" at bounding box center [557, 324] width 117 height 29
type input "6.97"
type input "1.15"
type input "7.55"
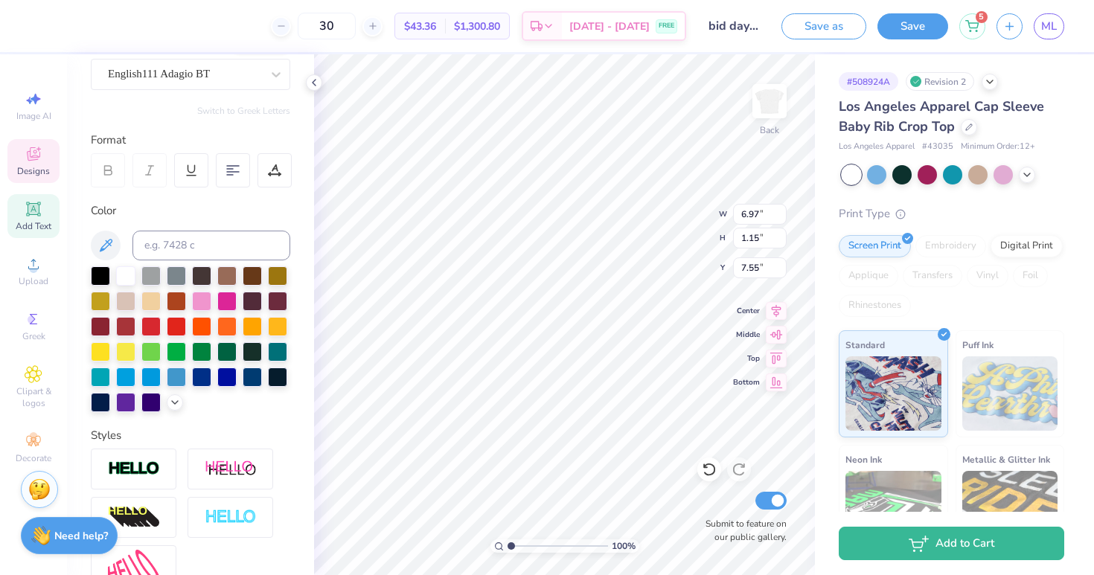
type textarea "1917"
click at [606, 322] on li "Duplicate" at bounding box center [618, 324] width 117 height 29
type input "5.42"
type textarea "Est."
type input "5.42"
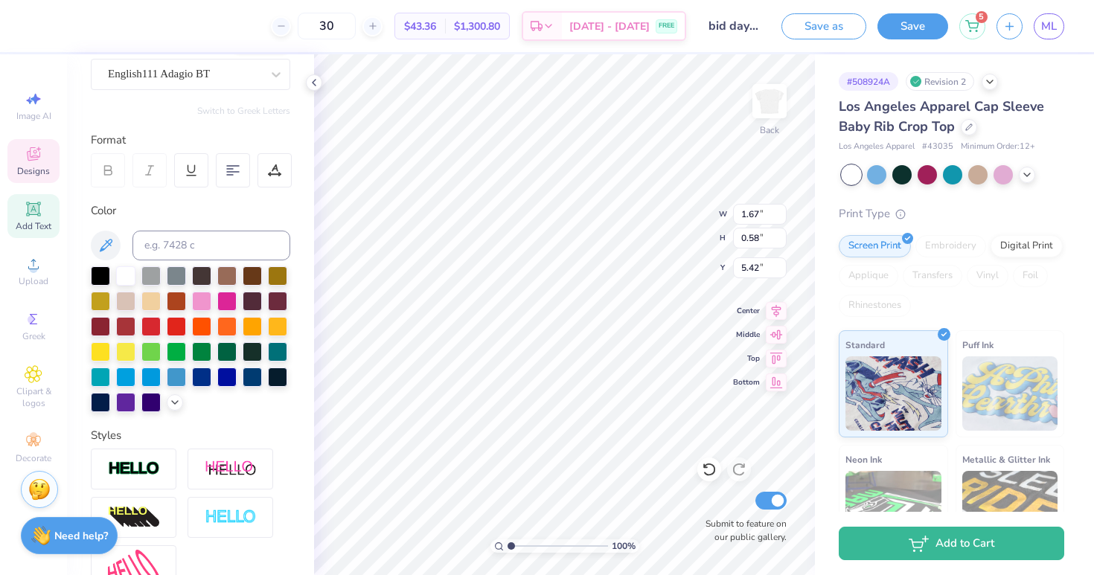
type input "5.56"
type input "1.40"
type input "0.48"
type input "5.65"
type input "1.31"
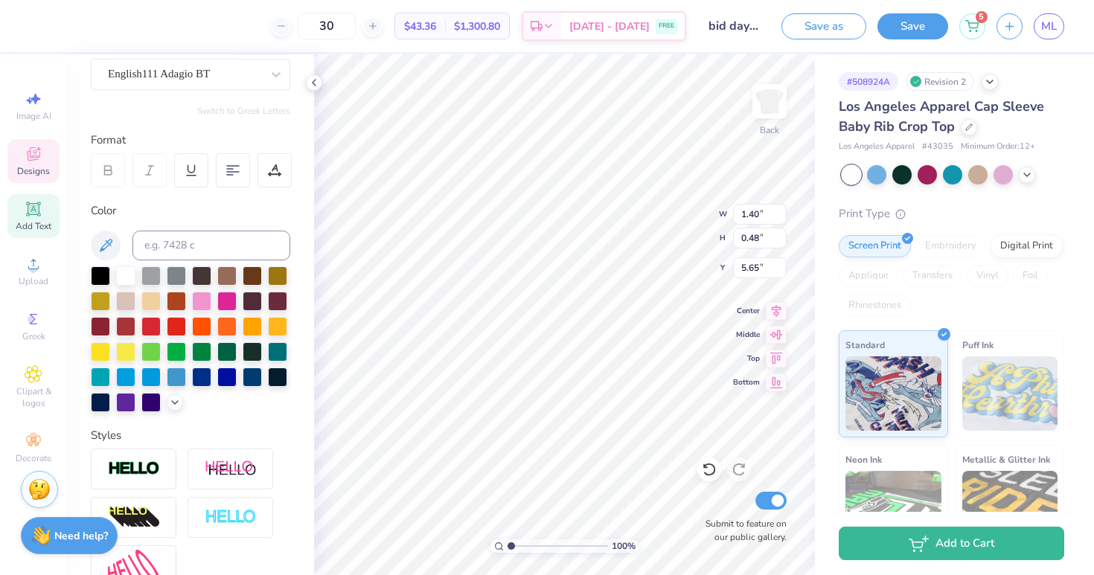
type input "0.45"
type input "5.68"
type input "1.22"
type input "0.85"
type input "5.28"
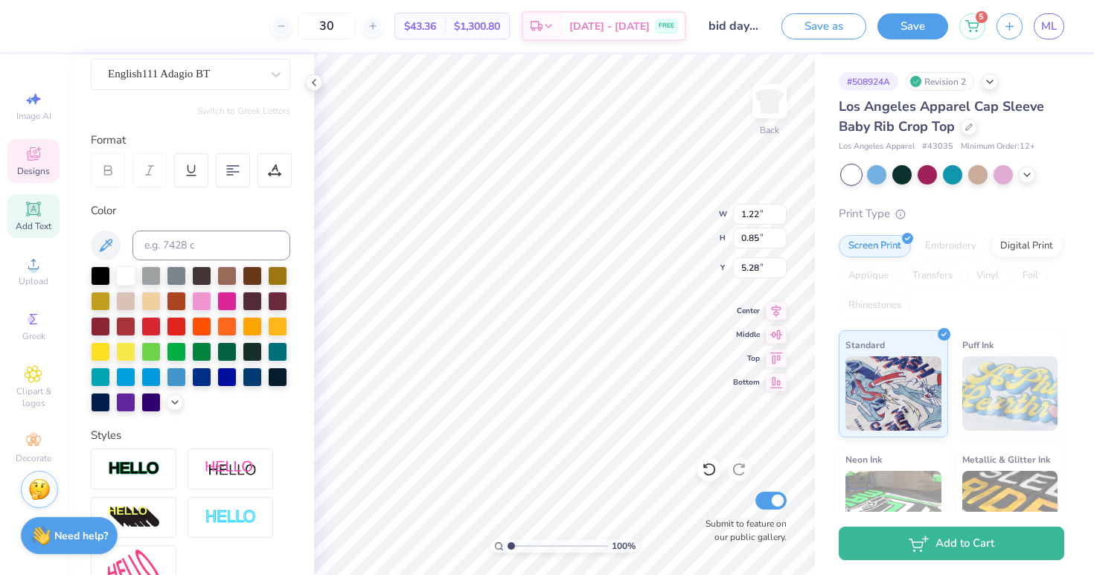
type input "0.92"
type input "0.64"
type input "5.49"
type input "1.31"
type input "0.45"
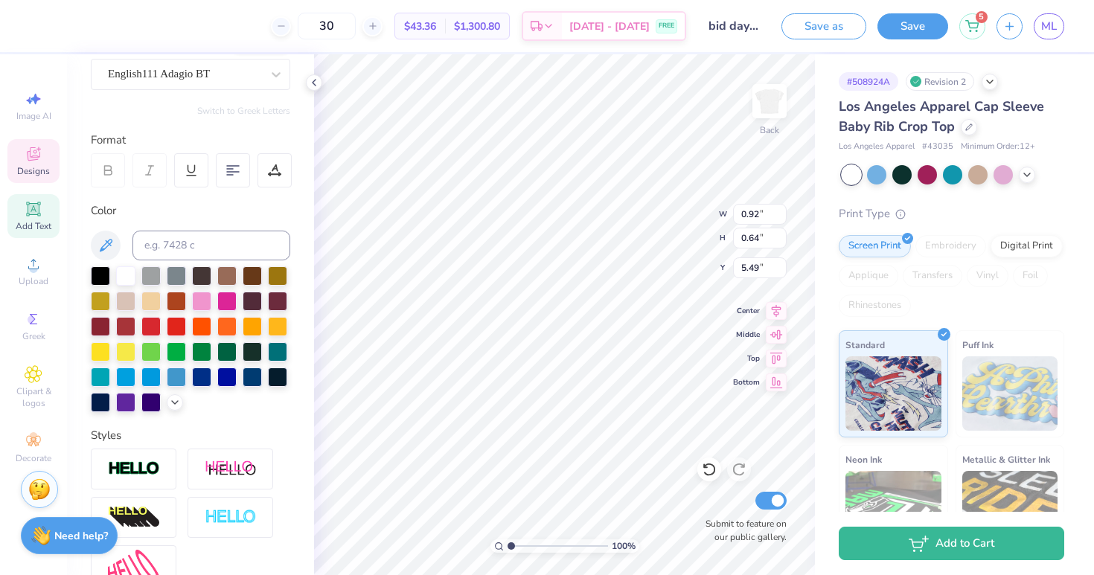
type input "5.68"
click at [780, 211] on input "0.93" at bounding box center [760, 214] width 54 height 21
click at [780, 210] on input "0.94" at bounding box center [760, 214] width 54 height 21
type input "0.95"
click at [780, 210] on input "0.95" at bounding box center [760, 214] width 54 height 21
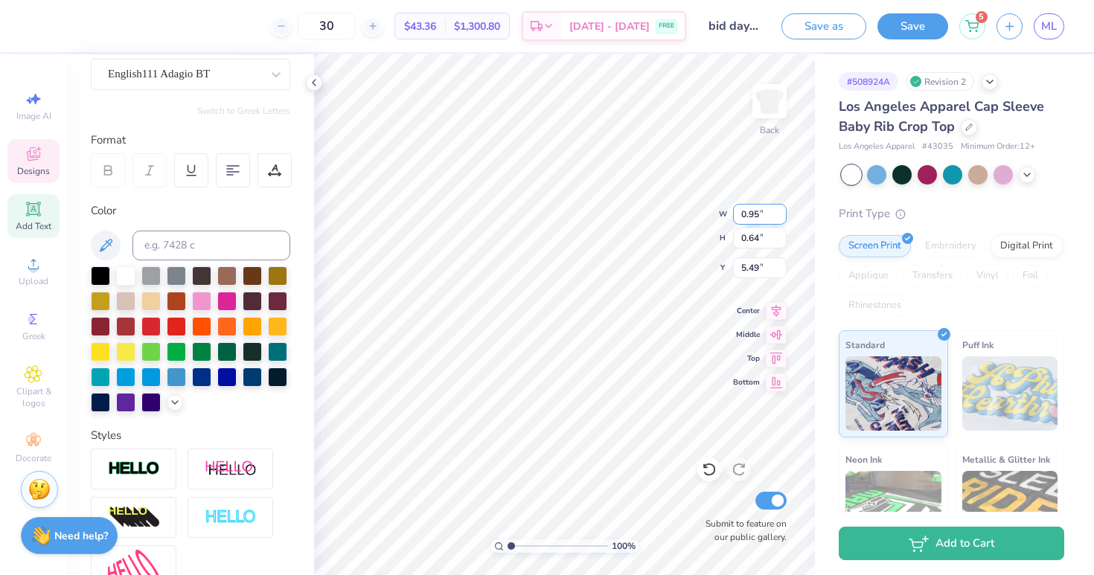
type input "0.66"
type input "5.48"
type input "0.97"
type input "0.67"
type input "5.46"
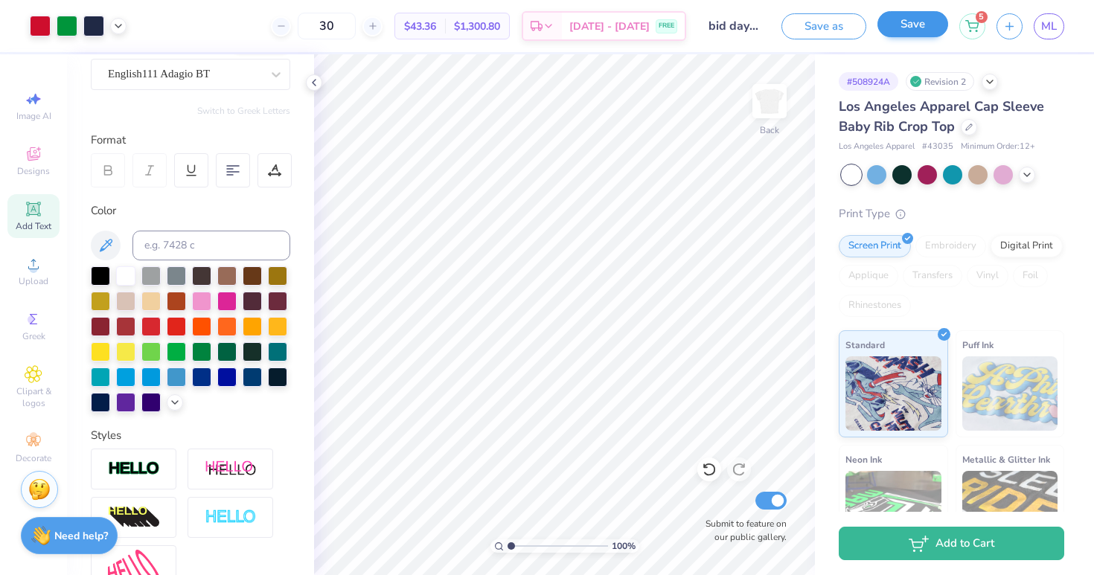
click at [902, 27] on button "Save" at bounding box center [913, 24] width 71 height 26
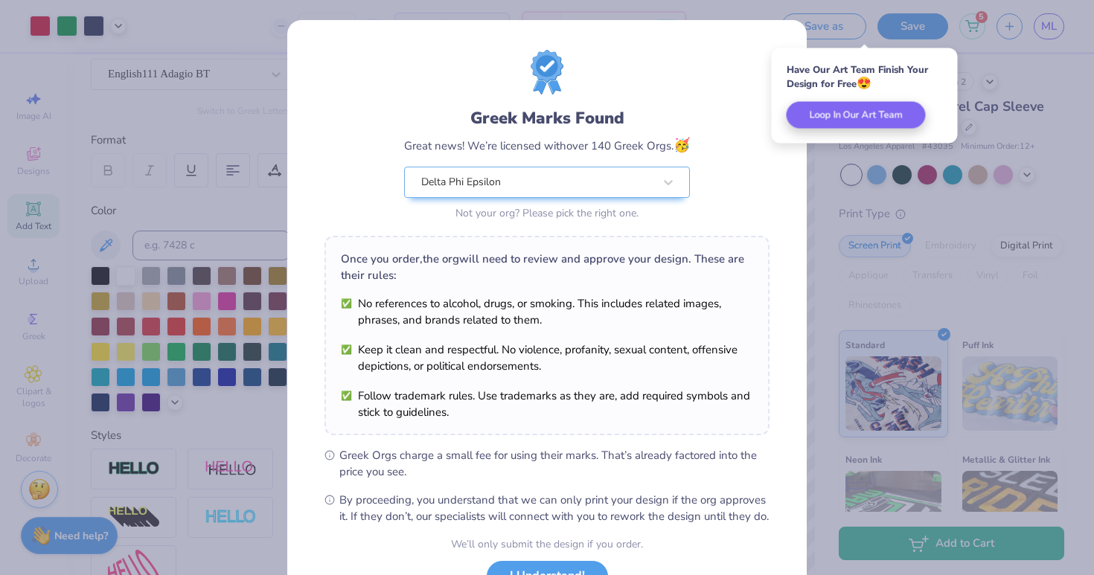
scroll to position [121, 0]
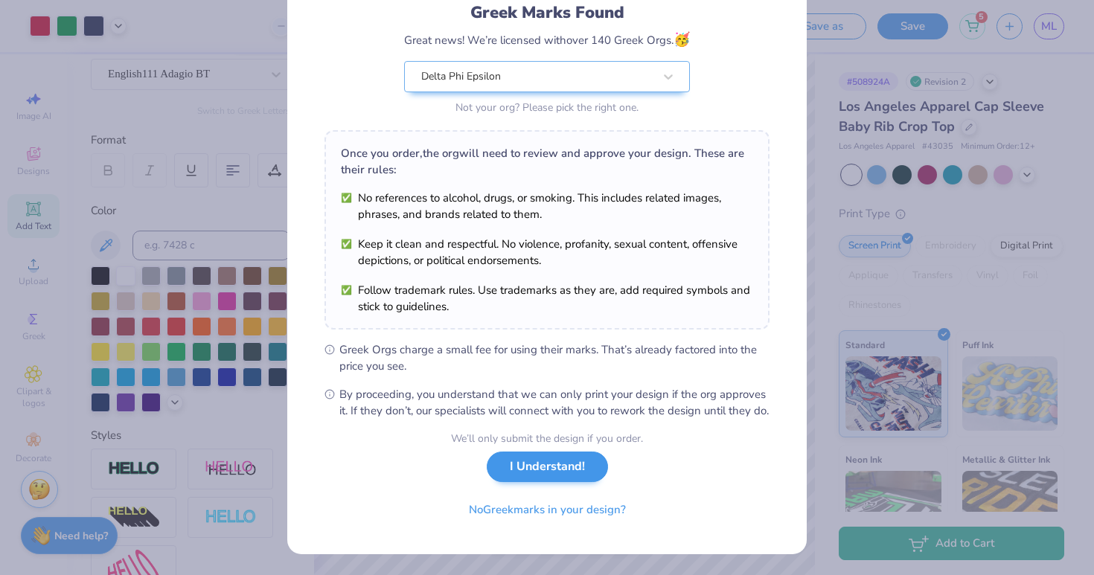
click at [565, 470] on button "I Understand!" at bounding box center [547, 467] width 121 height 31
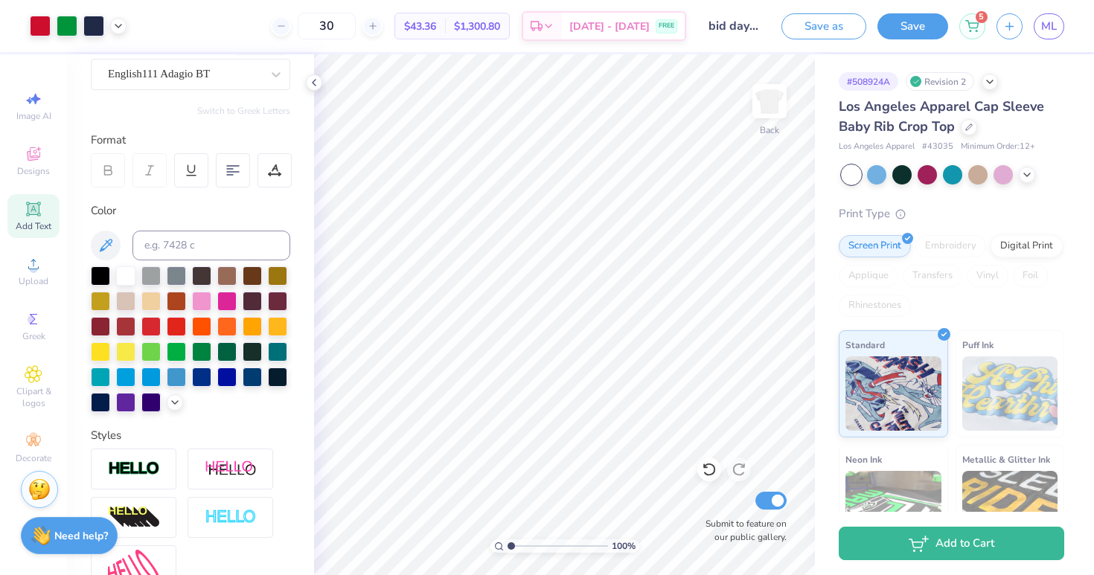
scroll to position [0, 0]
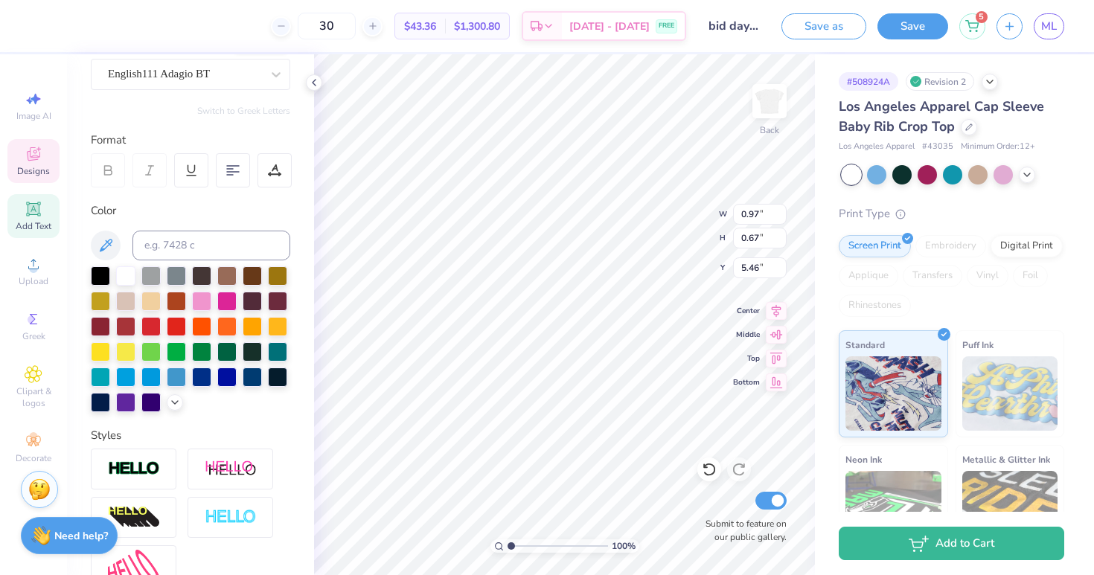
type input "5.01"
type input "1.31"
type input "0.45"
type input "5.23"
type input "5.12"
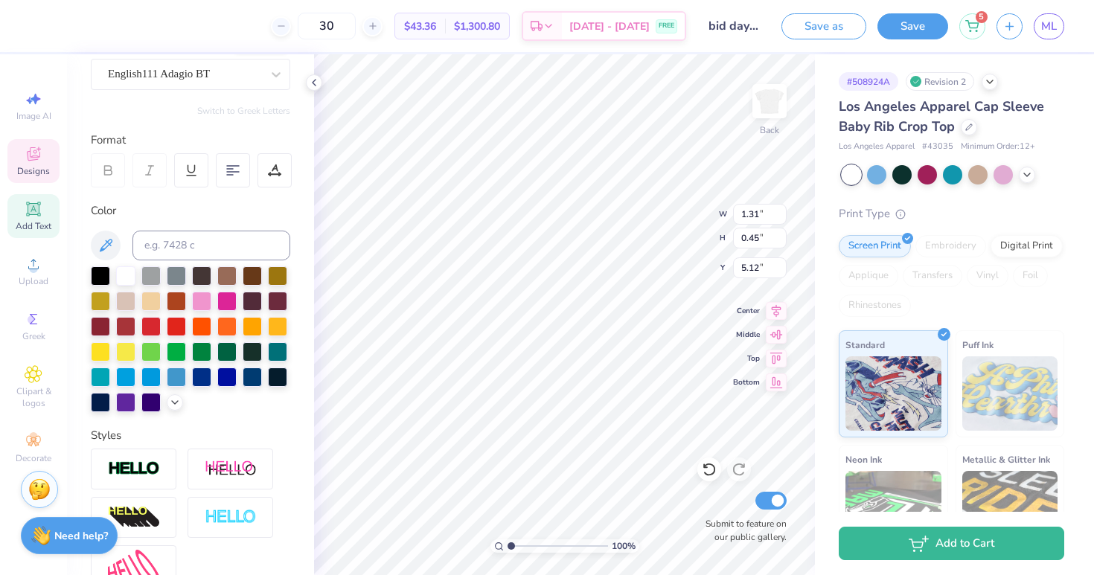
type input "5.23"
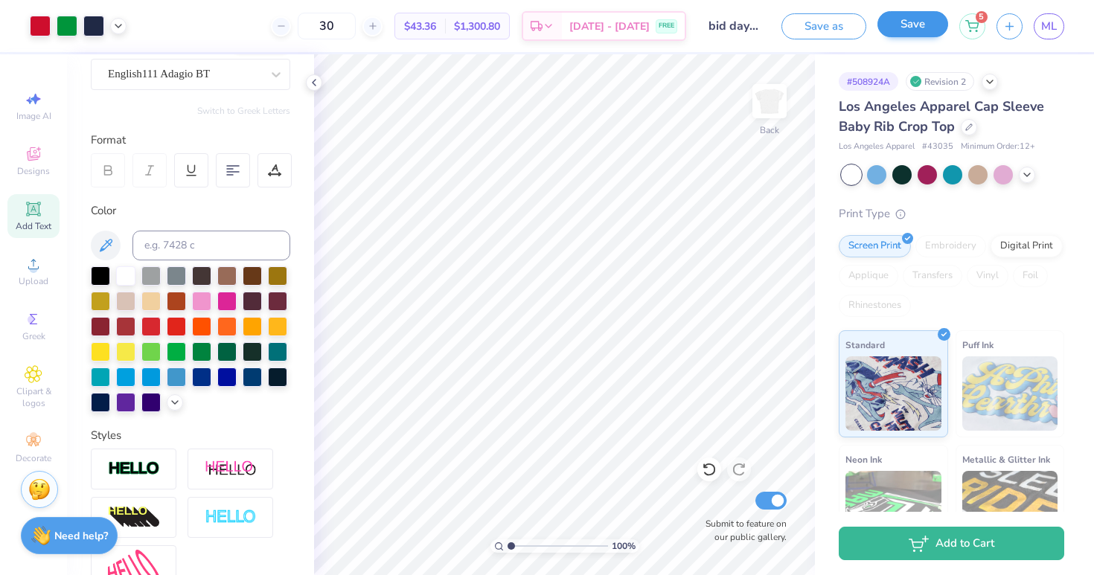
click at [923, 17] on button "Save" at bounding box center [913, 24] width 71 height 26
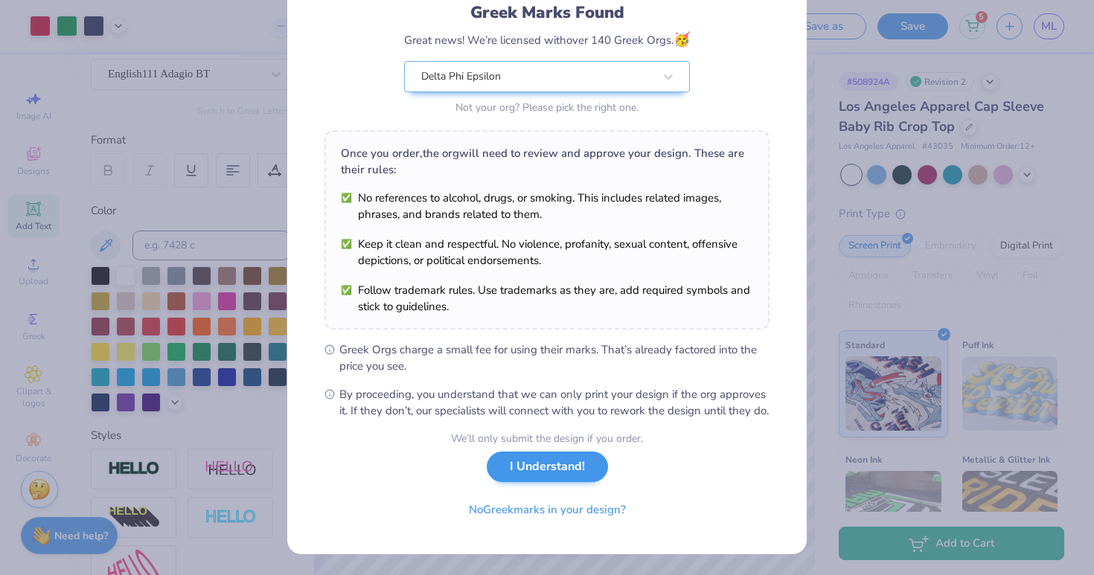
scroll to position [121, 0]
click at [549, 471] on button "I Understand!" at bounding box center [547, 467] width 121 height 31
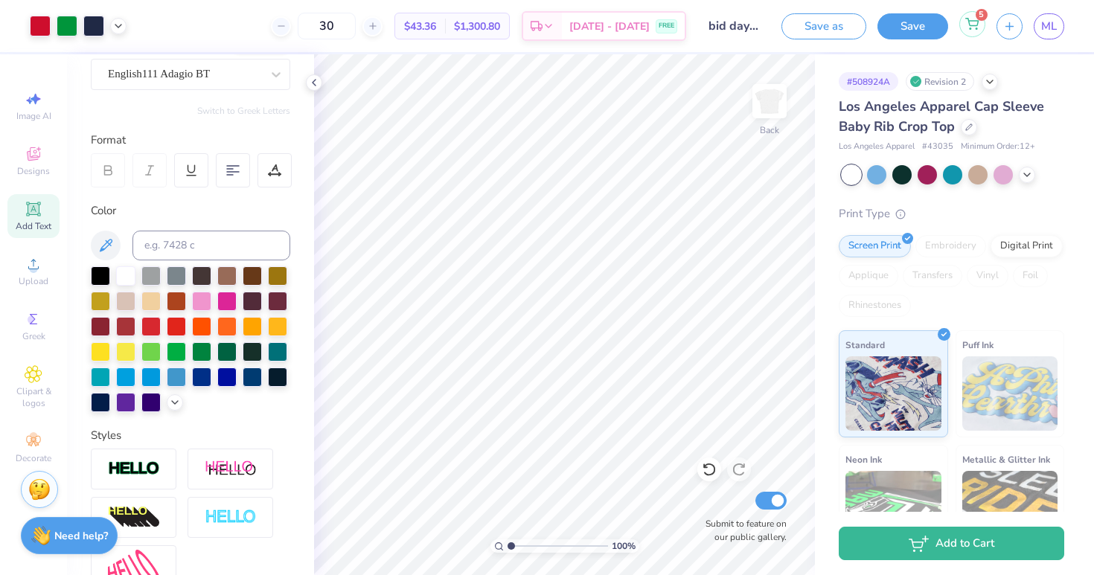
click at [972, 31] on div "5" at bounding box center [972, 24] width 26 height 26
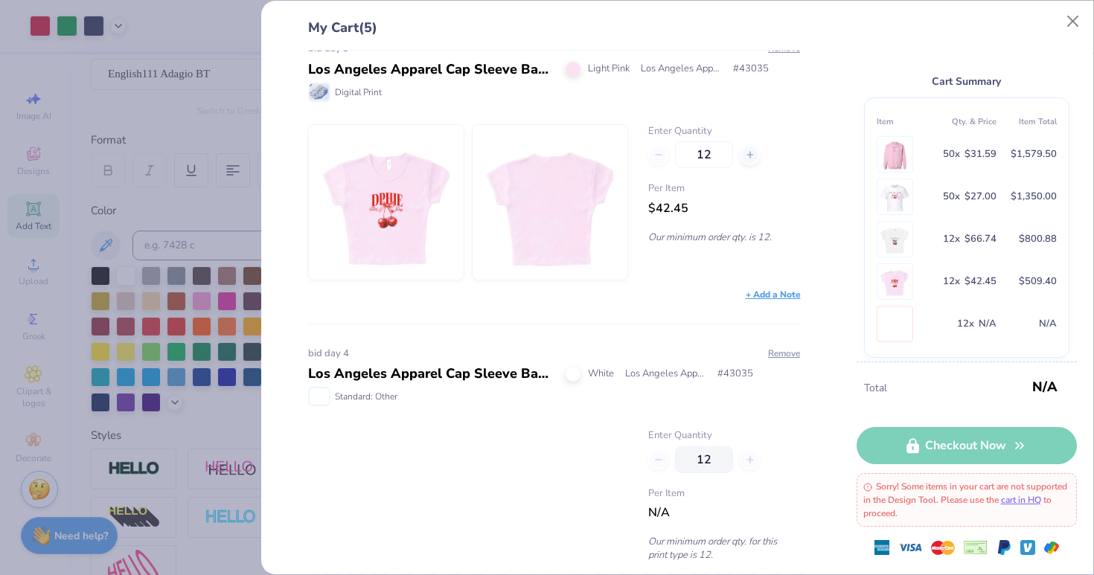
scroll to position [952, 0]
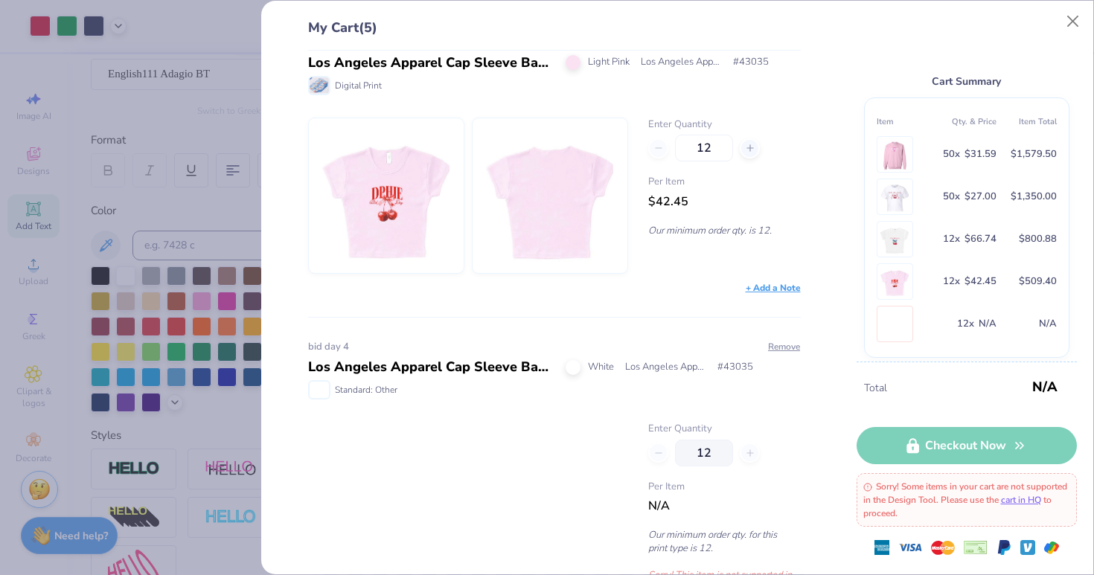
click at [444, 229] on img at bounding box center [386, 195] width 128 height 155
click at [507, 60] on div "Los Angeles Apparel Cap Sleeve Baby Rib Crop Top" at bounding box center [431, 63] width 246 height 20
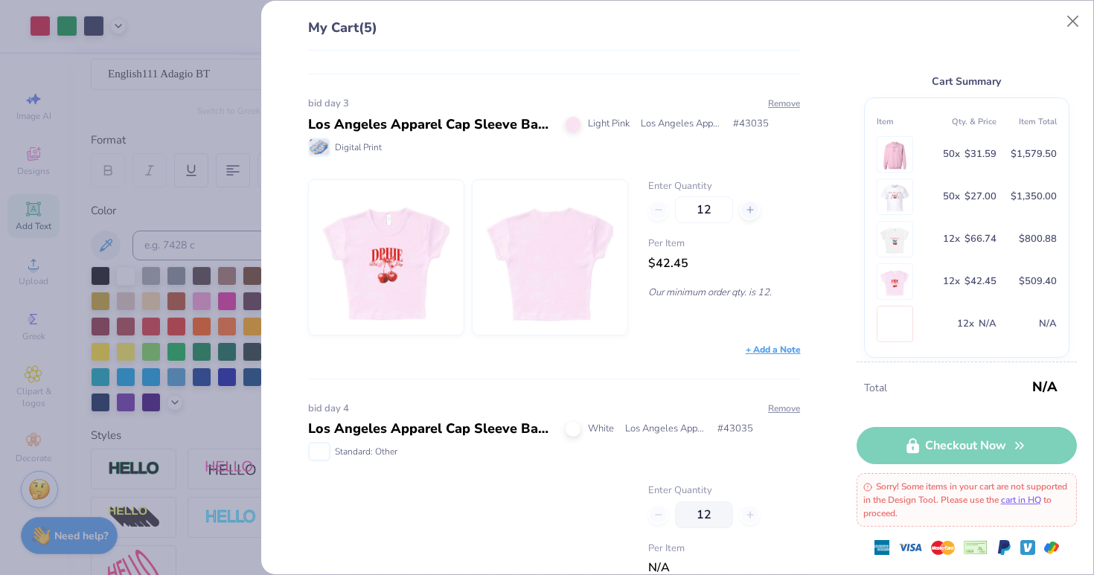
scroll to position [889, 0]
click at [367, 130] on div "Los Angeles Apparel Cap Sleeve Baby Rib Crop Top" at bounding box center [431, 125] width 246 height 20
click at [226, 115] on div "My Cart (5) [MEDICAL_DATA] 1 Gildan Adult Heavy Blend Adult 8 Oz. 50/50 Fleece …" at bounding box center [547, 287] width 1094 height 575
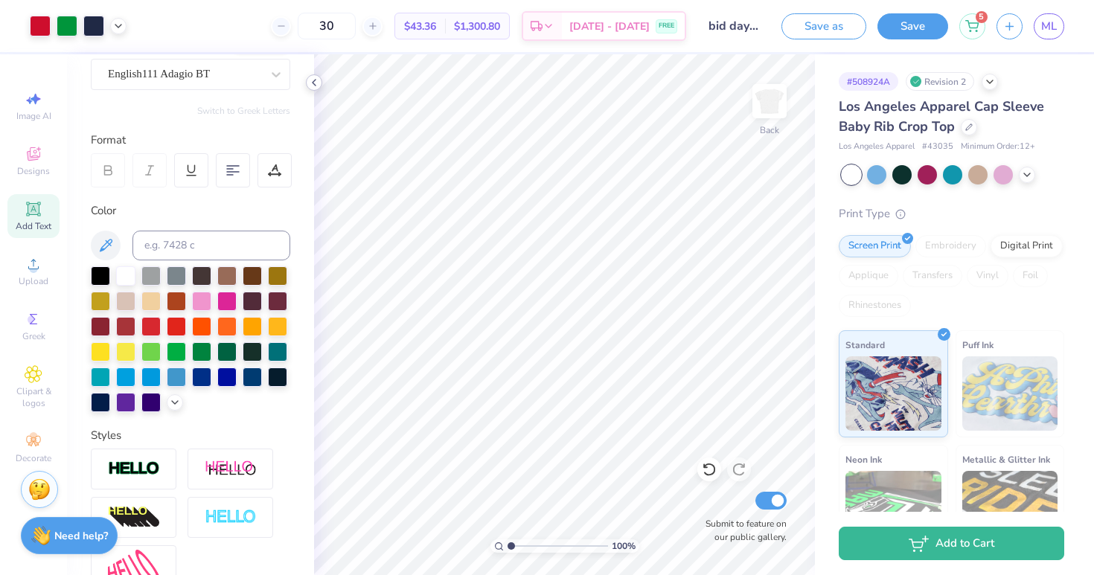
click at [318, 77] on icon at bounding box center [314, 83] width 12 height 12
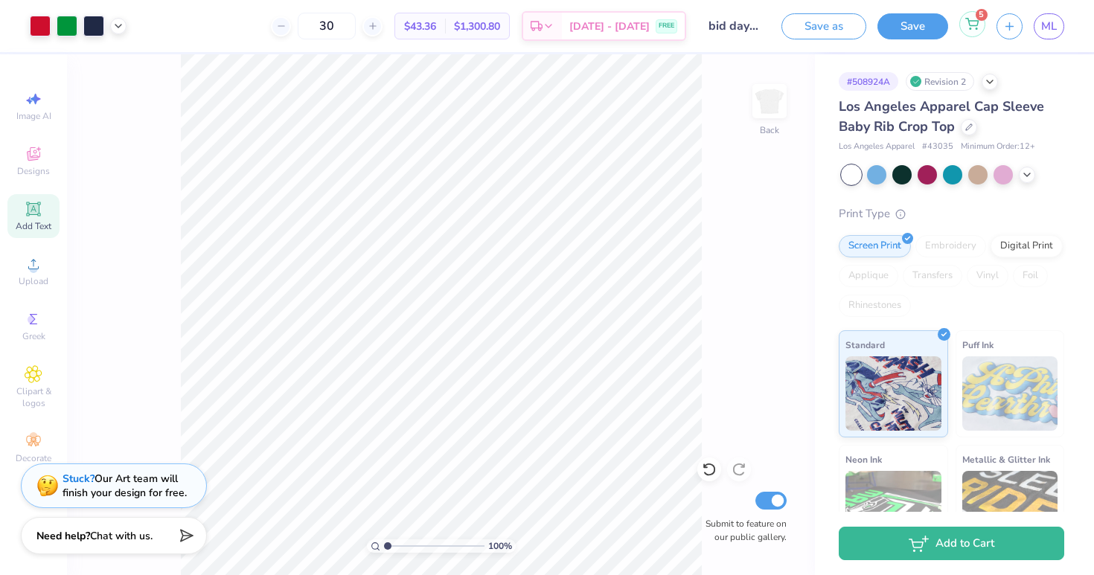
click at [980, 22] on div "5" at bounding box center [972, 24] width 26 height 26
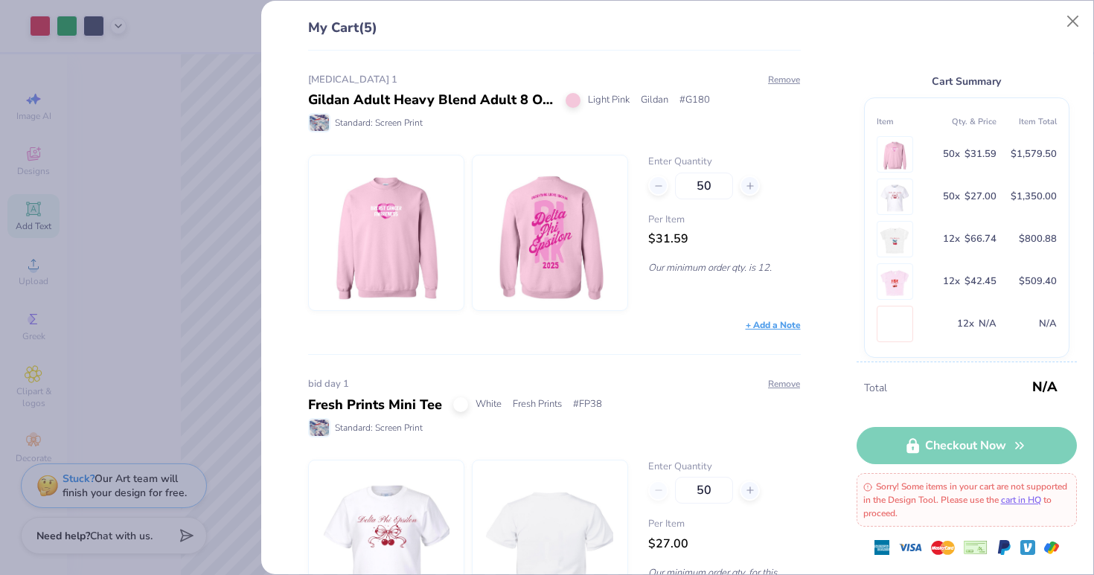
click at [162, 167] on div "My Cart (5) [MEDICAL_DATA] 1 Gildan Adult Heavy Blend Adult 8 Oz. 50/50 Fleece …" at bounding box center [547, 287] width 1094 height 575
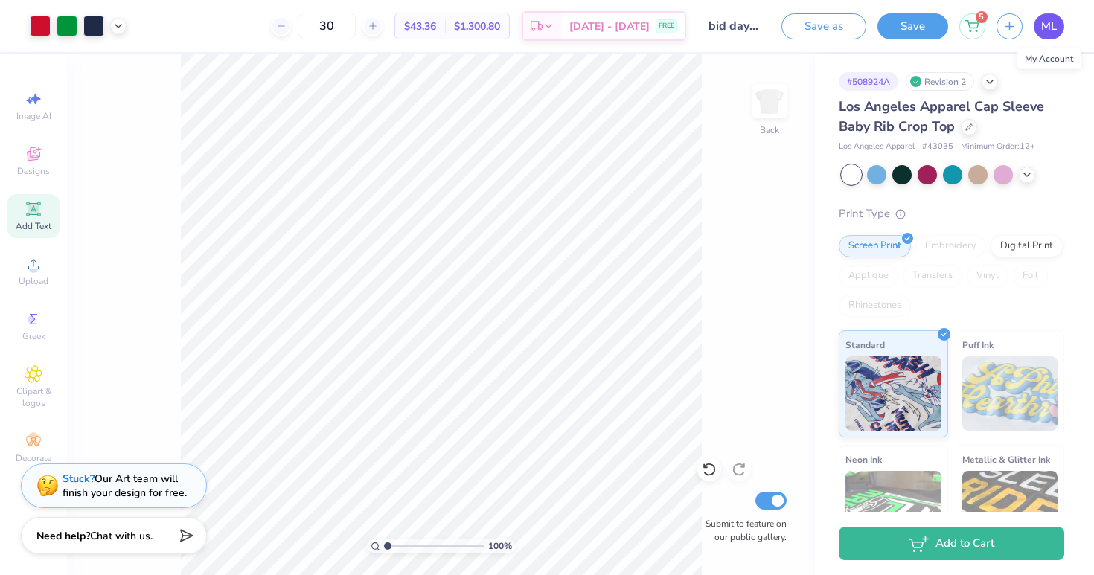
click at [1050, 27] on span "ML" at bounding box center [1049, 26] width 16 height 17
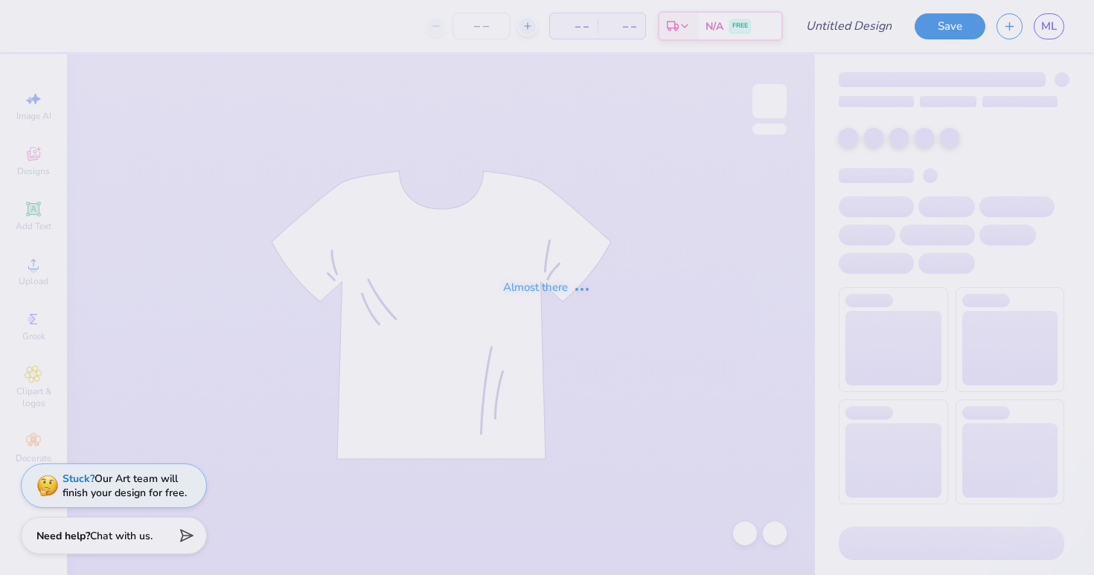
type input "bid day 3"
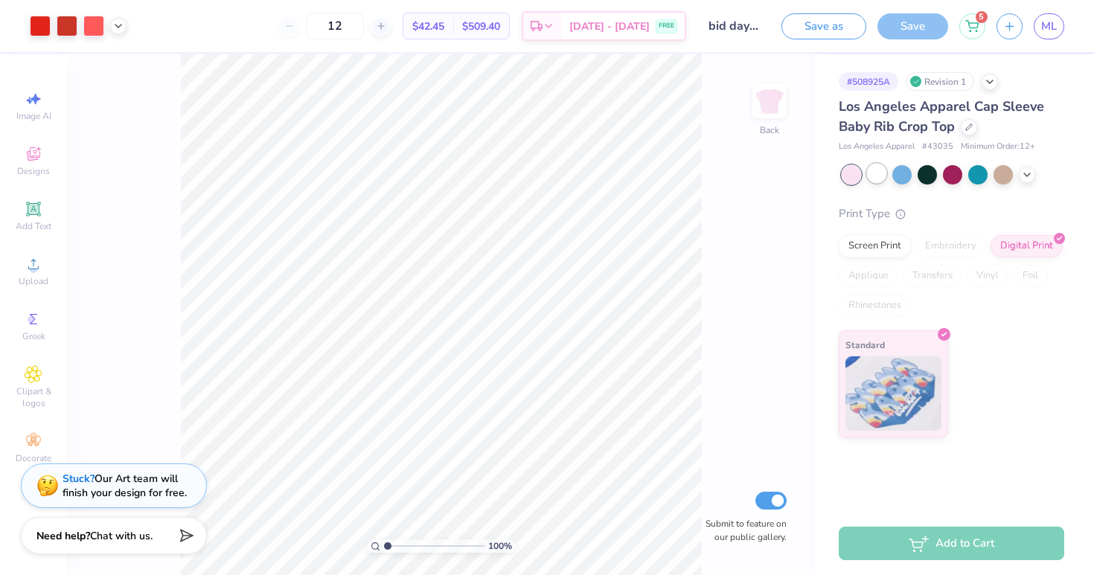
click at [877, 172] on div at bounding box center [876, 173] width 19 height 19
click at [391, 22] on div at bounding box center [381, 26] width 20 height 20
click at [399, 22] on div "15" at bounding box center [385, 26] width 112 height 27
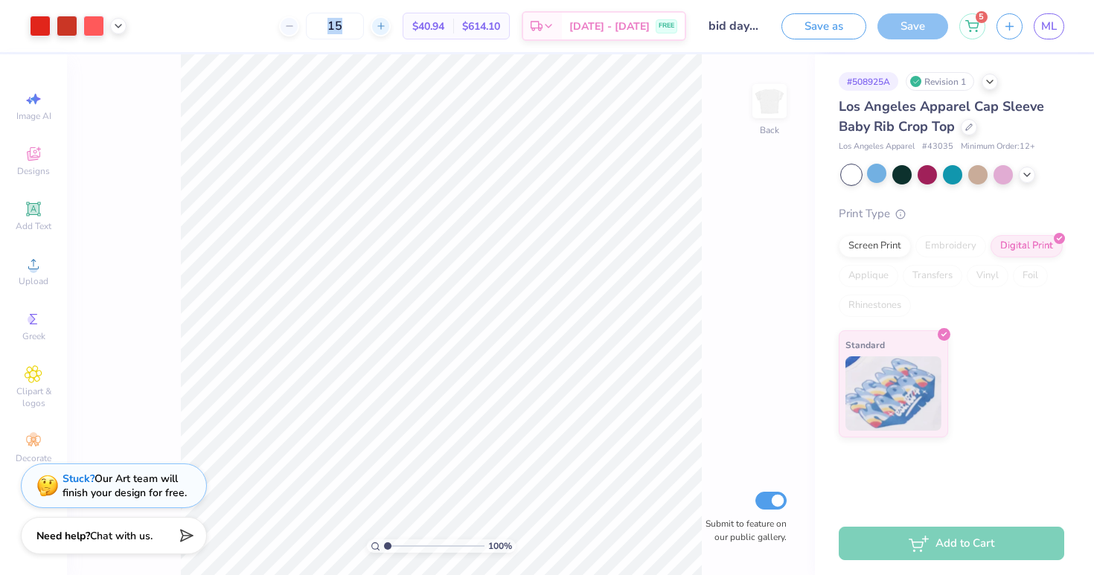
click at [386, 25] on icon at bounding box center [381, 26] width 10 height 10
click at [391, 25] on div "16" at bounding box center [335, 26] width 112 height 27
click at [386, 25] on icon at bounding box center [381, 26] width 10 height 10
click at [364, 26] on input "17" at bounding box center [335, 26] width 58 height 27
type input "1"
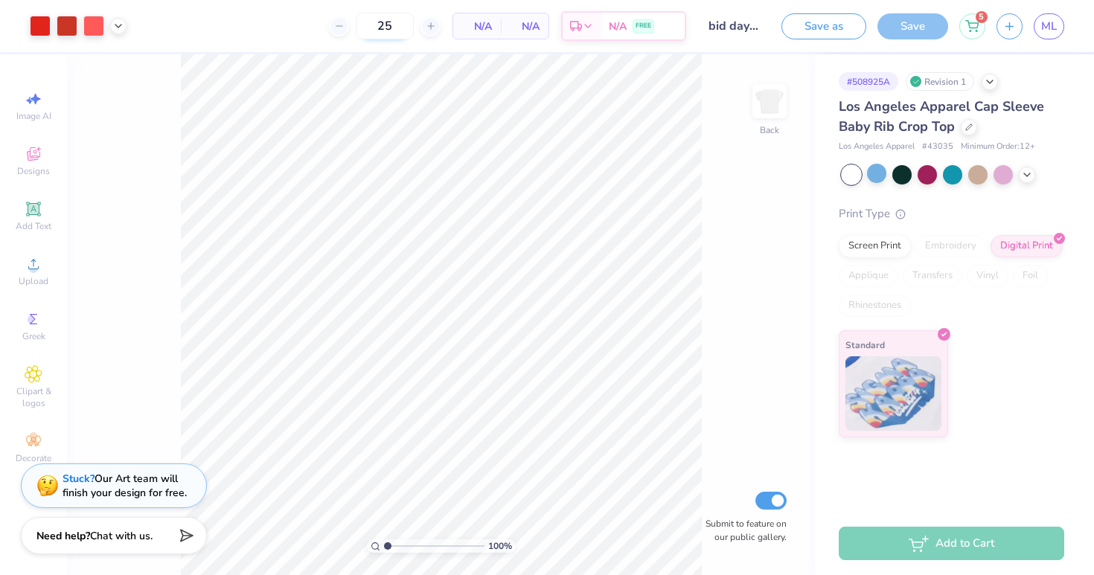
type input "25"
click at [773, 502] on input "Submit to feature on our public gallery." at bounding box center [771, 501] width 31 height 18
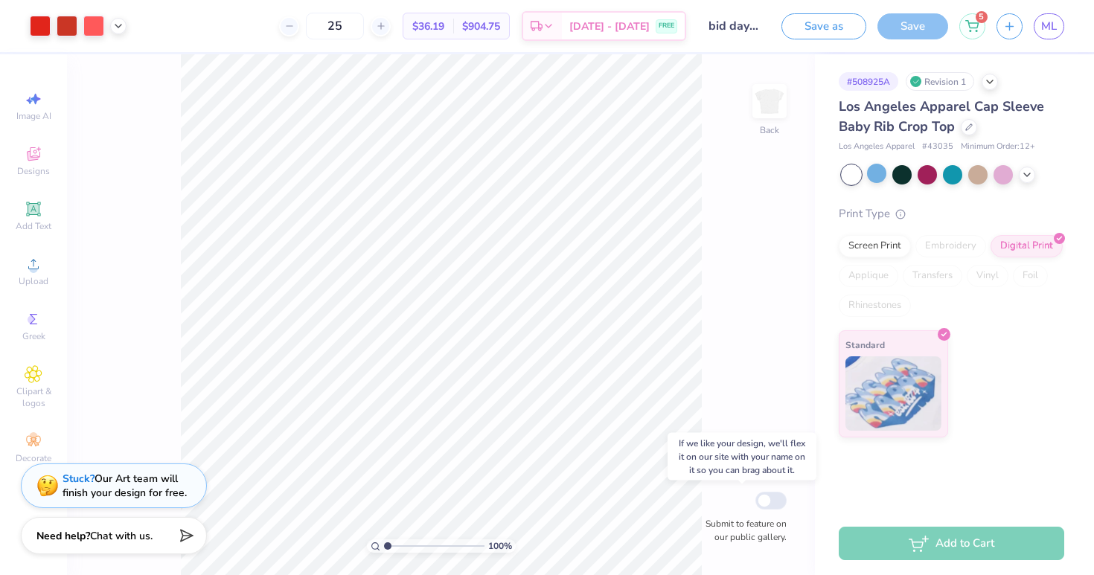
checkbox input "false"
click at [625, 31] on span "[DATE] - [DATE]" at bounding box center [609, 29] width 80 height 16
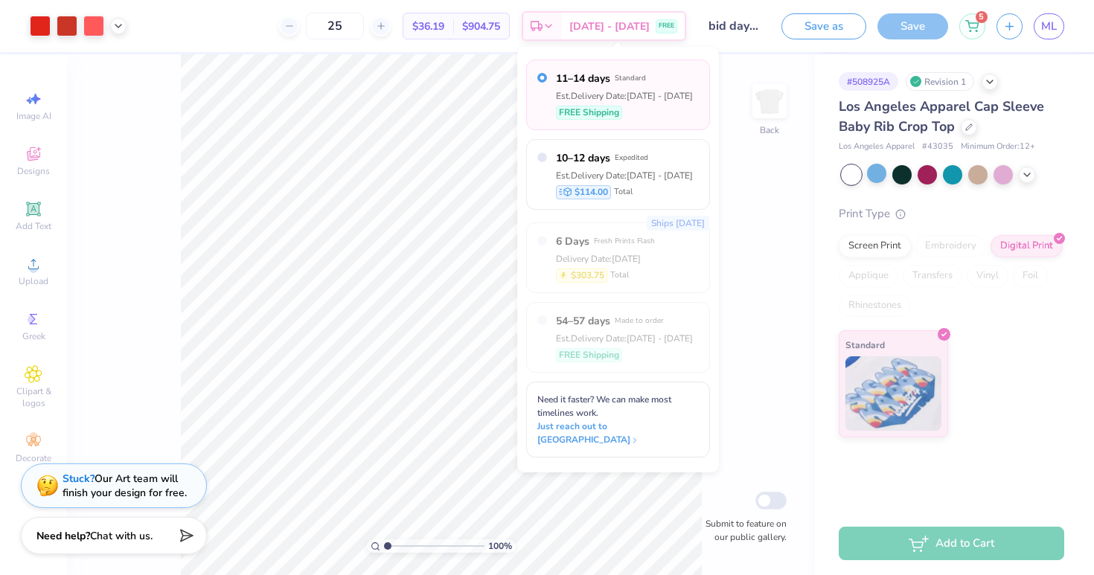
click at [738, 192] on div "100 % Back Submit to feature on our public gallery." at bounding box center [441, 314] width 748 height 521
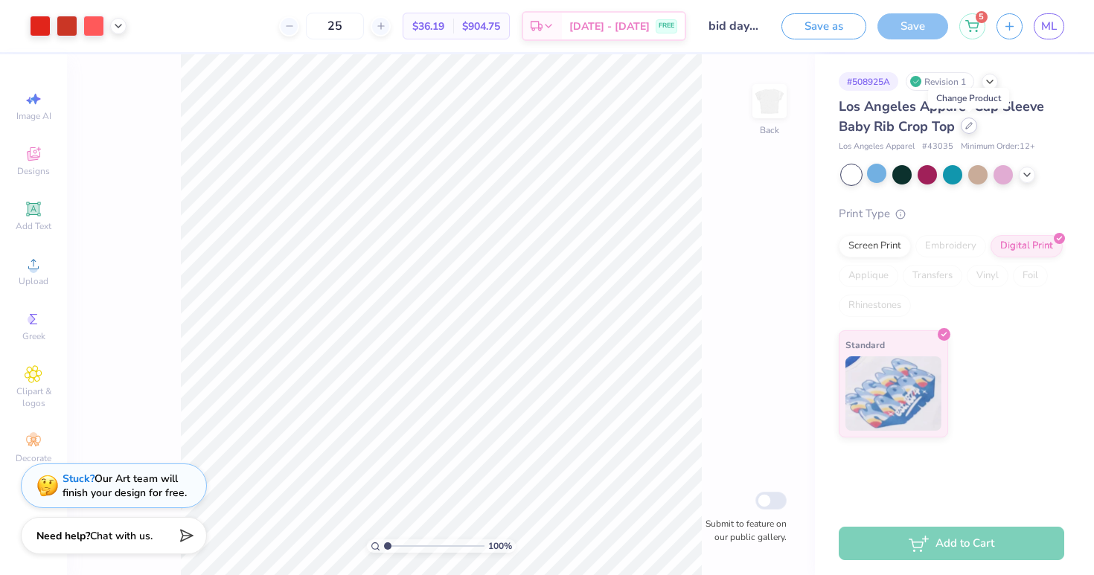
click at [971, 130] on div at bounding box center [969, 126] width 16 height 16
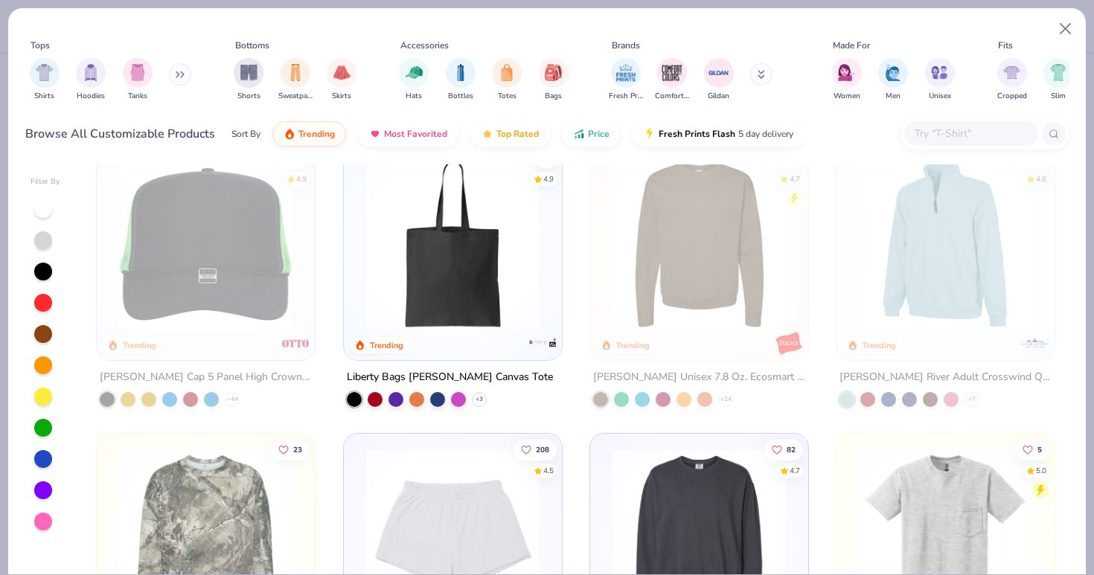
scroll to position [3495, 0]
